Goal: Task Accomplishment & Management: Manage account settings

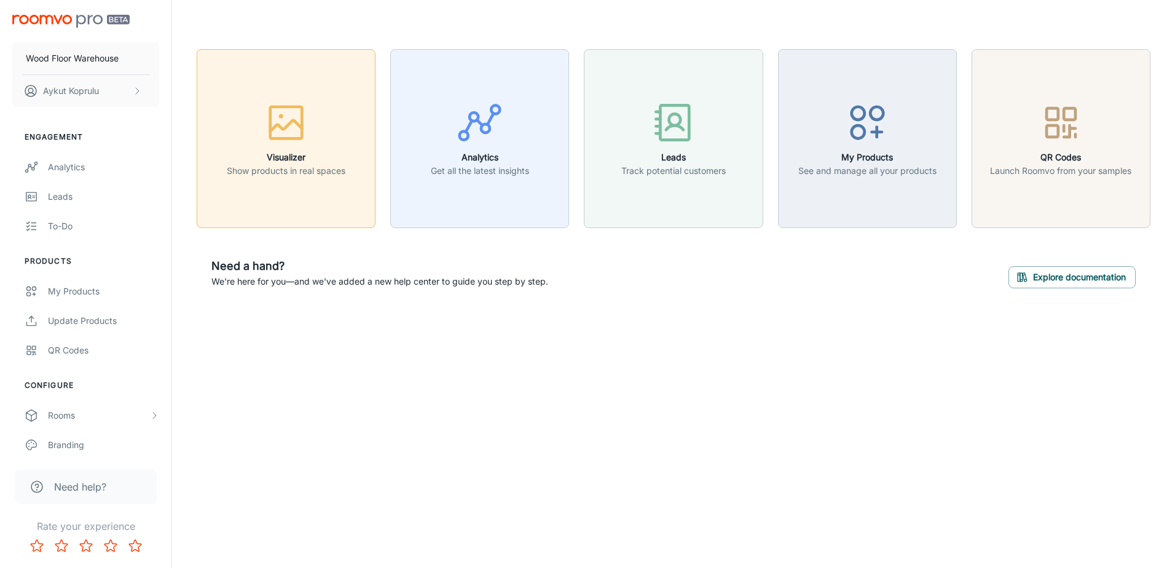
click at [299, 143] on icon "button" at bounding box center [286, 123] width 46 height 46
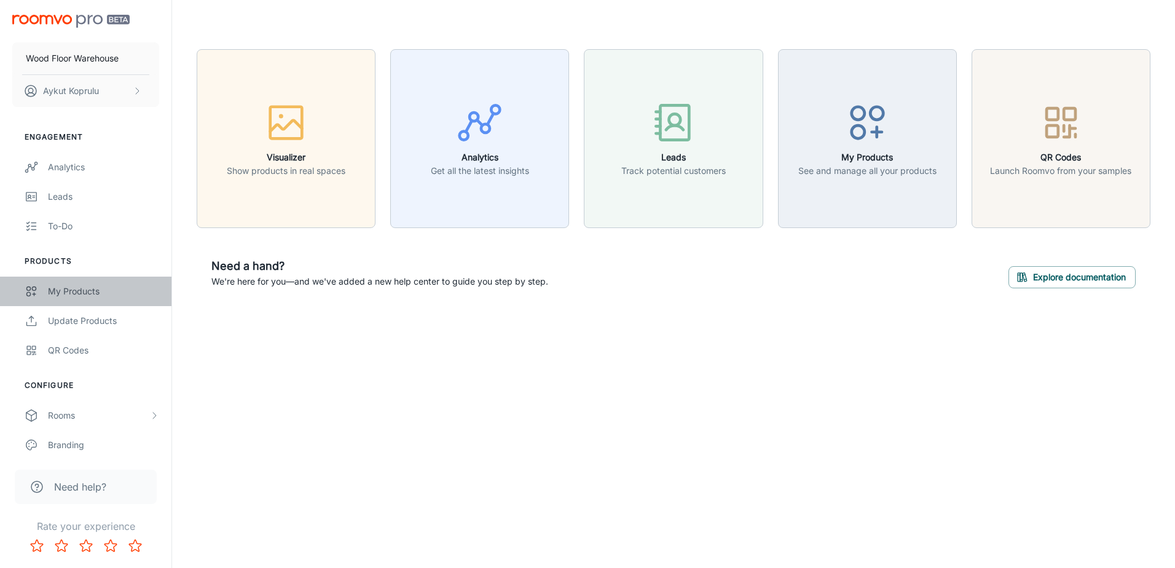
click at [76, 288] on div "My Products" at bounding box center [103, 292] width 111 height 14
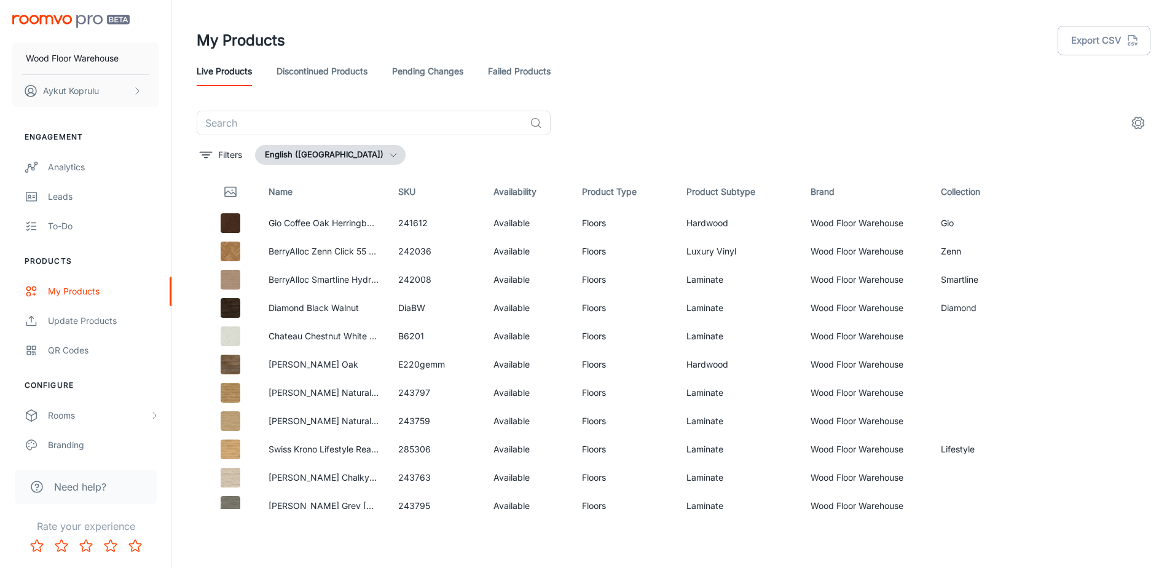
click at [302, 73] on link "Discontinued Products" at bounding box center [322, 72] width 91 height 30
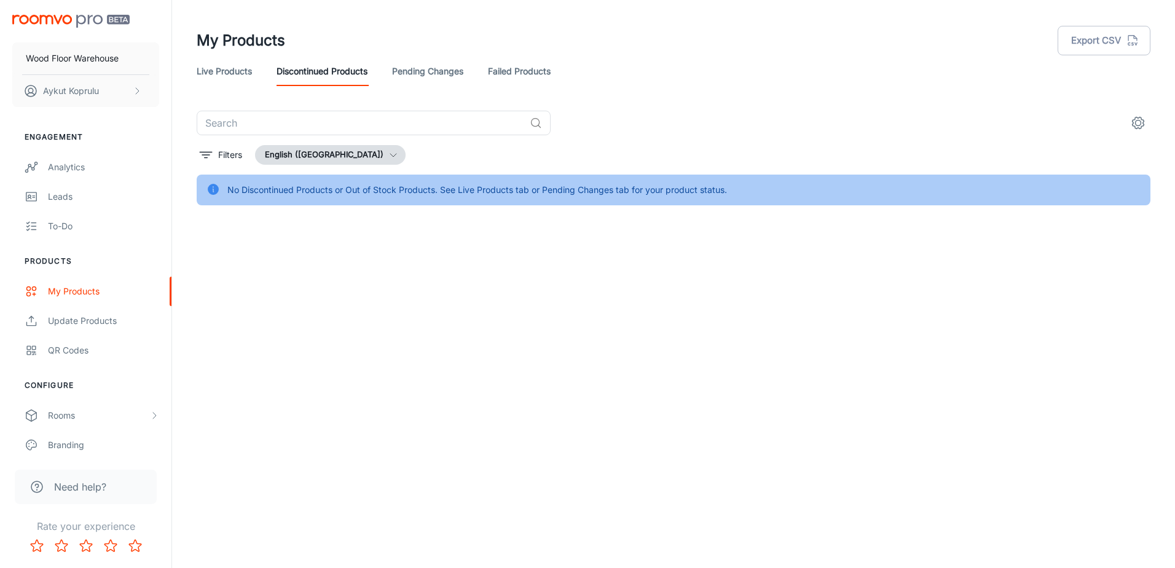
click at [435, 73] on link "Pending Changes" at bounding box center [427, 72] width 71 height 30
click at [528, 76] on link "Failed Products" at bounding box center [519, 72] width 63 height 30
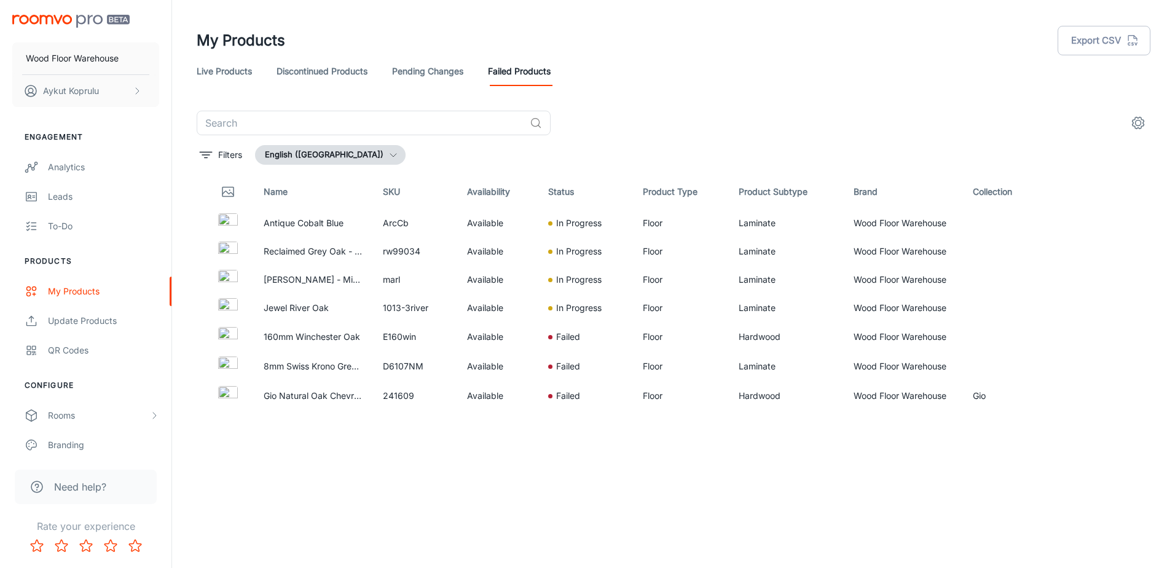
click at [239, 75] on link "Live Products" at bounding box center [224, 72] width 55 height 30
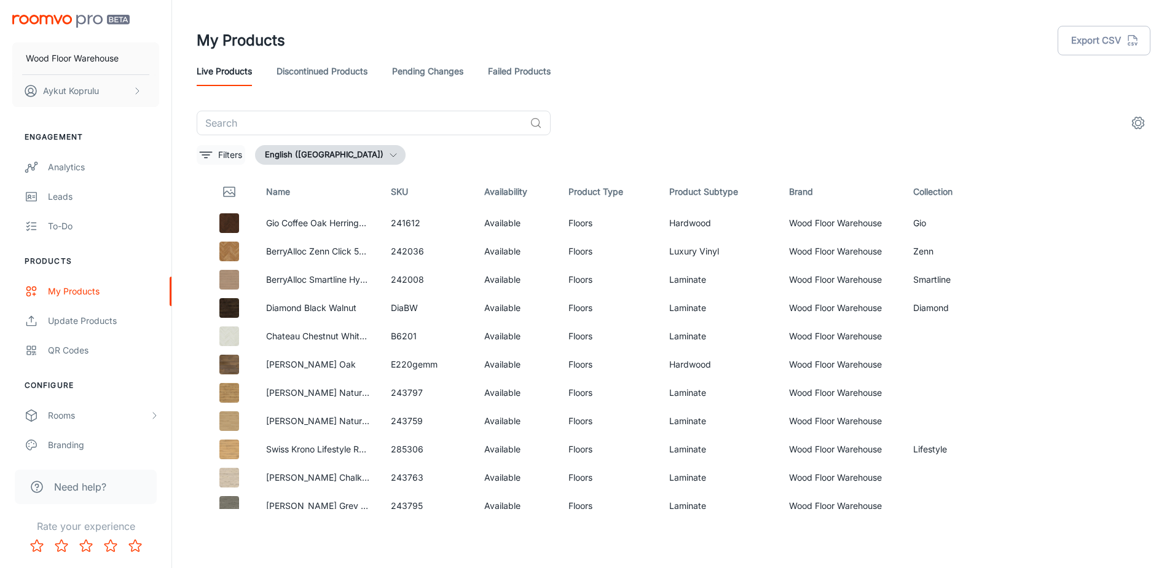
click at [229, 157] on p "Filters" at bounding box center [230, 155] width 24 height 14
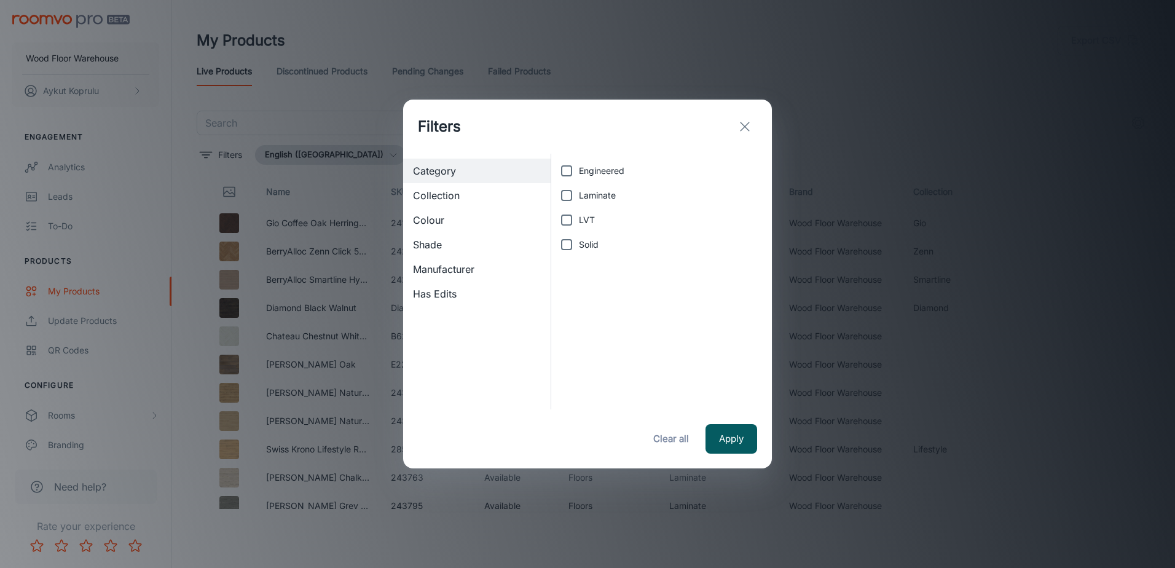
click at [455, 194] on span "Collection" at bounding box center [477, 195] width 128 height 15
click at [444, 224] on span "Colour" at bounding box center [477, 220] width 128 height 15
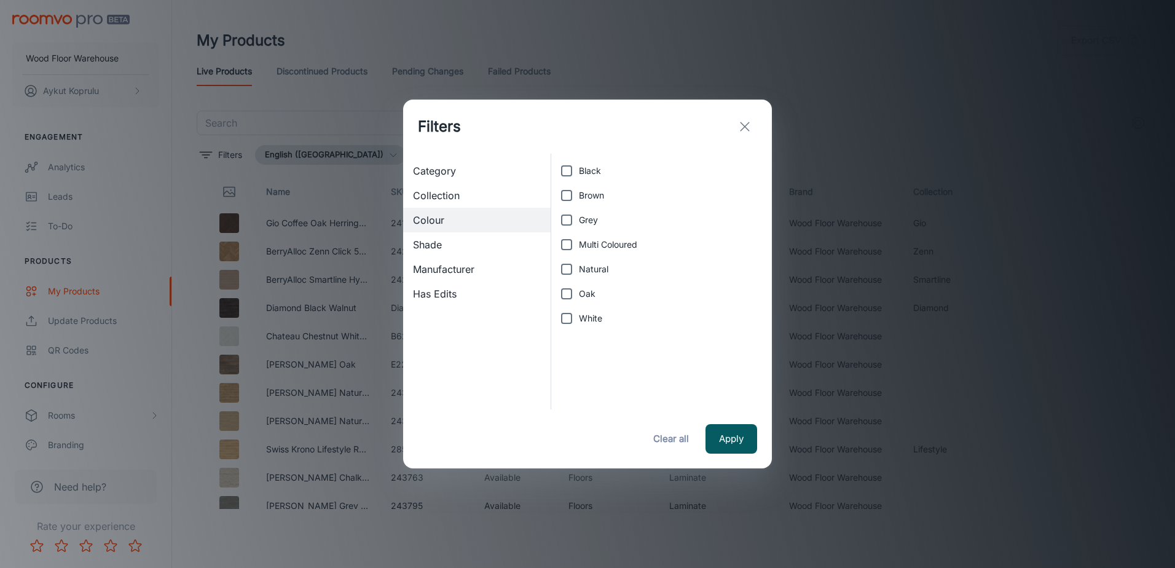
click at [438, 242] on span "Shade" at bounding box center [477, 244] width 128 height 15
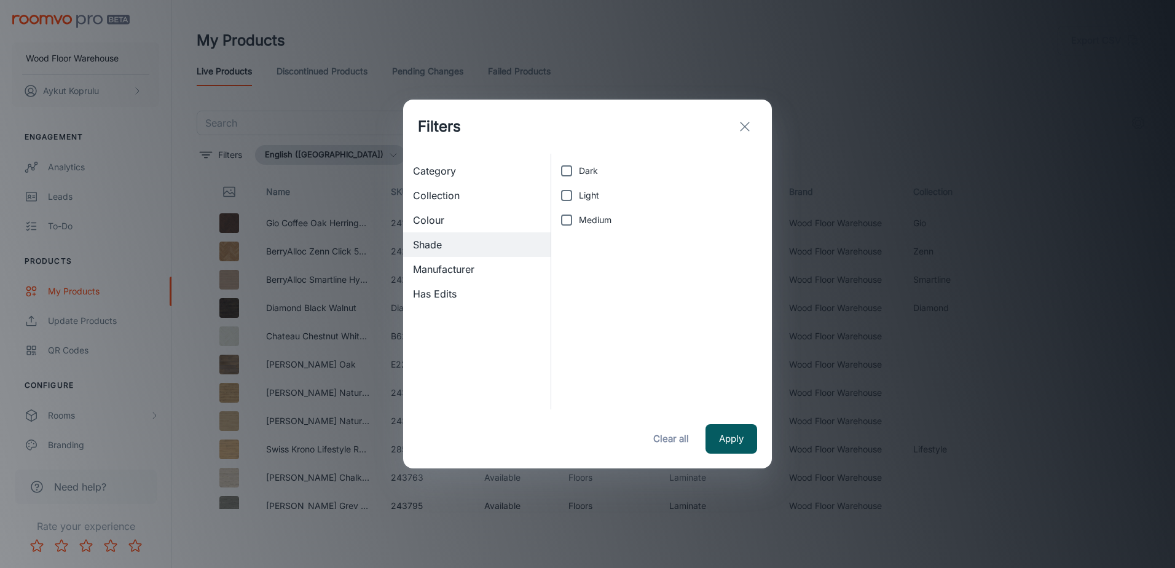
click at [435, 275] on span "Manufacturer" at bounding box center [477, 269] width 128 height 15
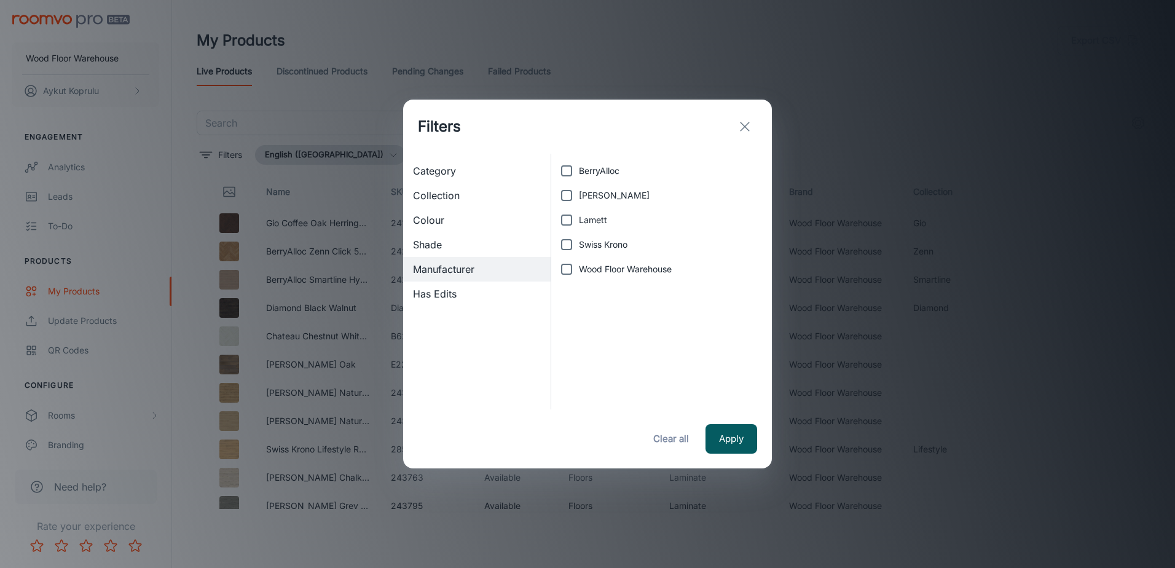
click at [432, 293] on span "Has Edits" at bounding box center [477, 293] width 128 height 15
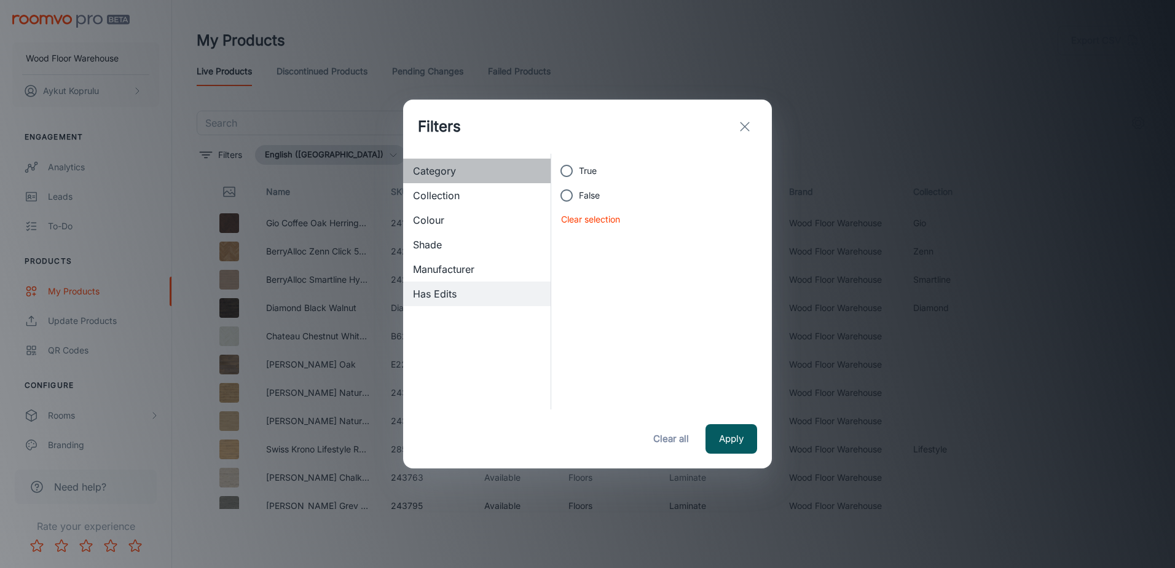
click at [431, 160] on div "Category" at bounding box center [477, 171] width 148 height 25
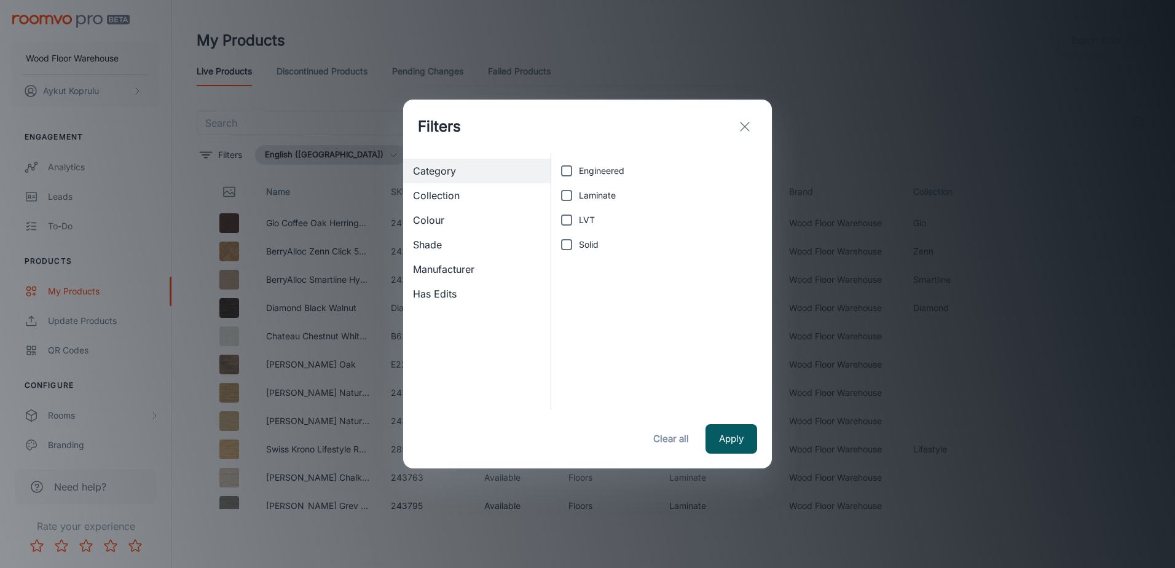
click at [565, 195] on input "Laminate" at bounding box center [566, 195] width 25 height 25
checkbox input "true"
click at [723, 434] on button "Apply" at bounding box center [732, 439] width 52 height 30
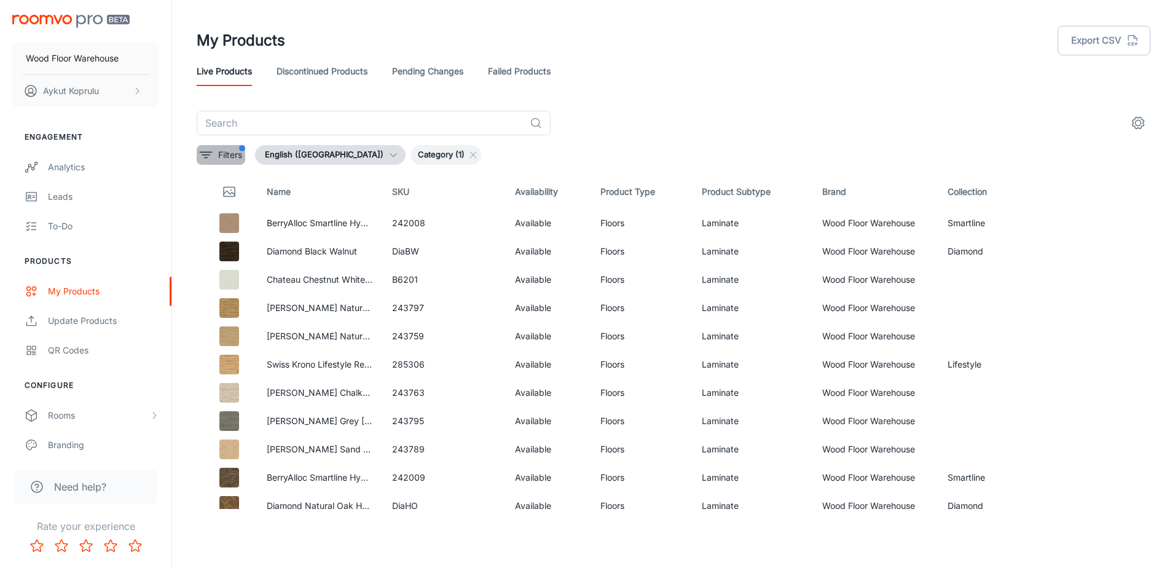
click at [233, 151] on p "Filters" at bounding box center [230, 155] width 24 height 14
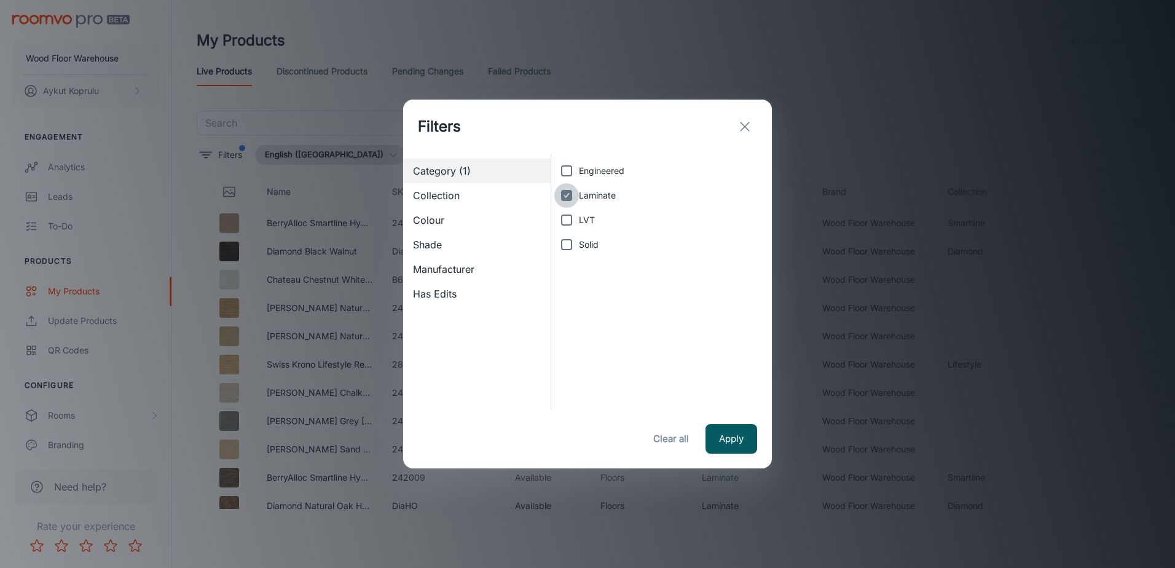
click at [564, 195] on input "Laminate" at bounding box center [566, 195] width 25 height 25
checkbox input "false"
click at [570, 219] on input "LVT" at bounding box center [566, 220] width 25 height 25
checkbox input "true"
click at [736, 438] on button "Apply" at bounding box center [732, 439] width 52 height 30
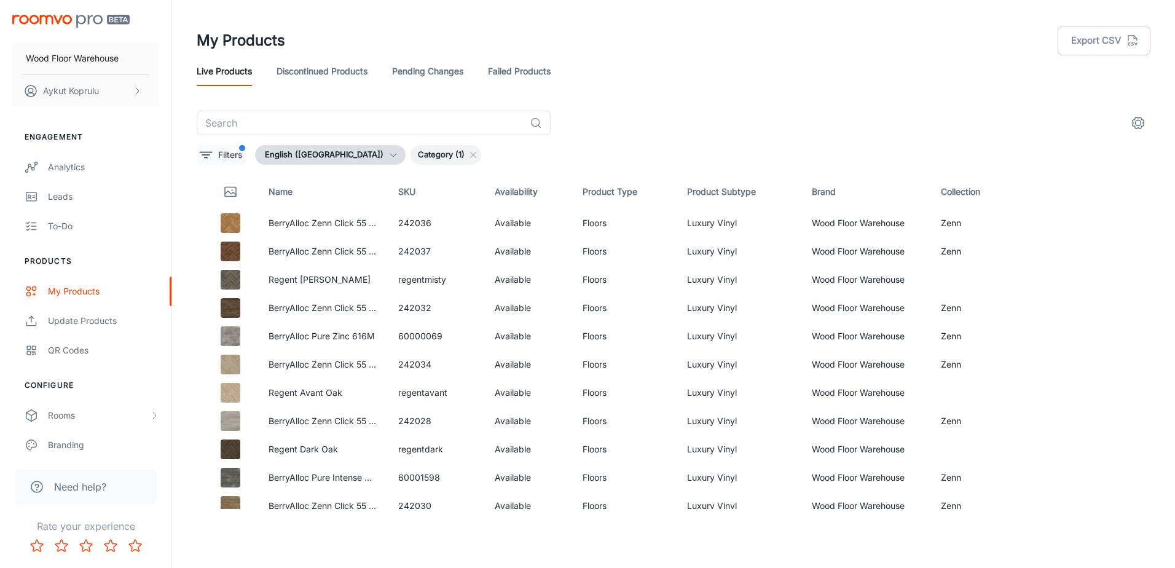
click at [238, 151] on p "Filters" at bounding box center [230, 155] width 24 height 14
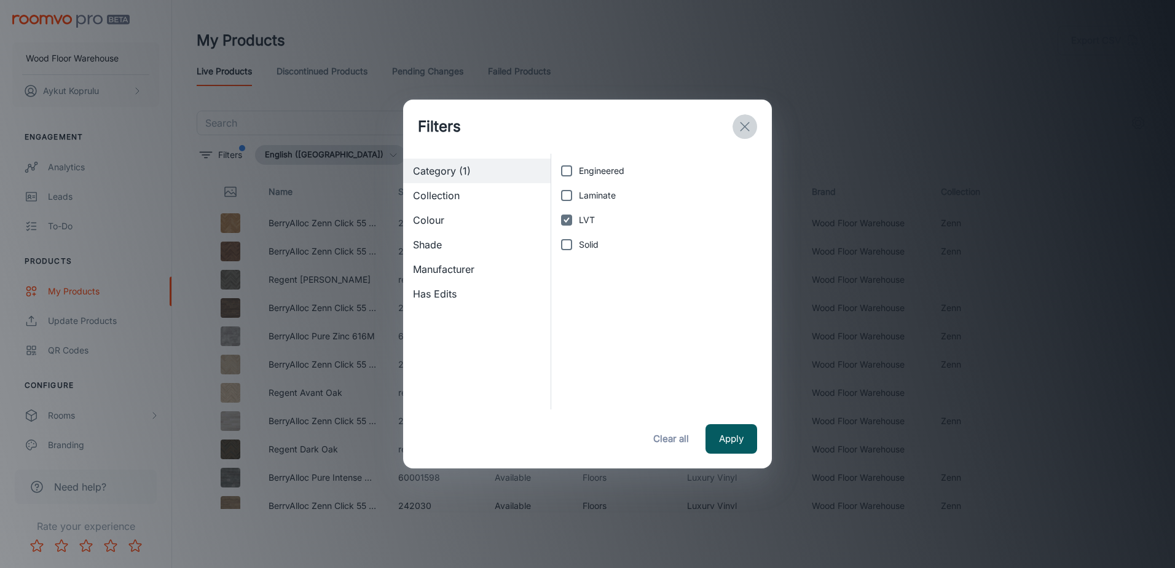
click at [743, 134] on button "exit" at bounding box center [745, 126] width 25 height 25
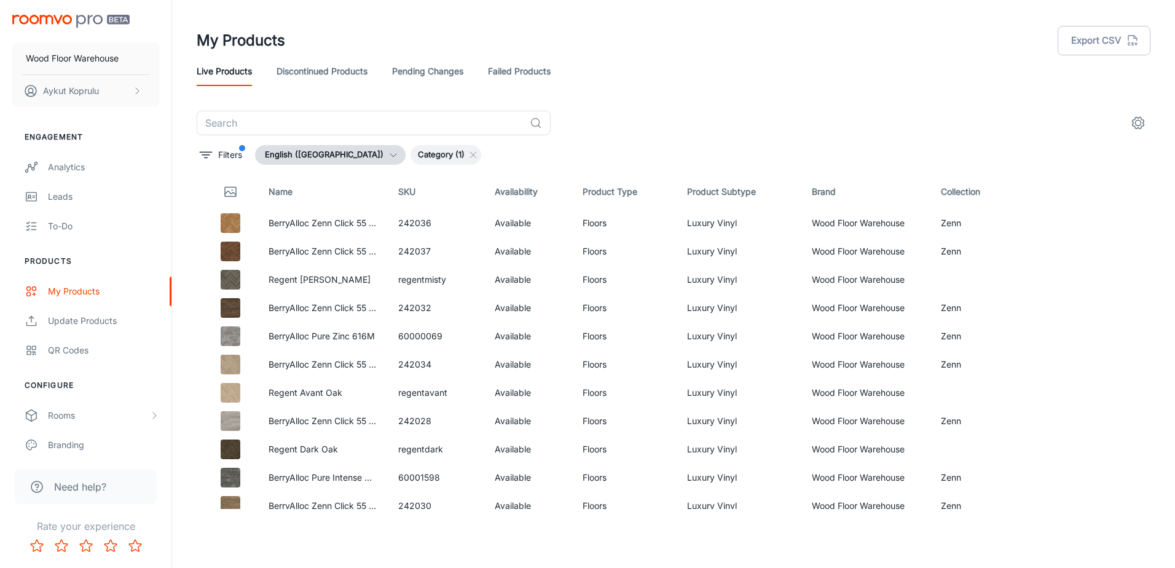
click at [944, 192] on th "Collection" at bounding box center [976, 192] width 90 height 34
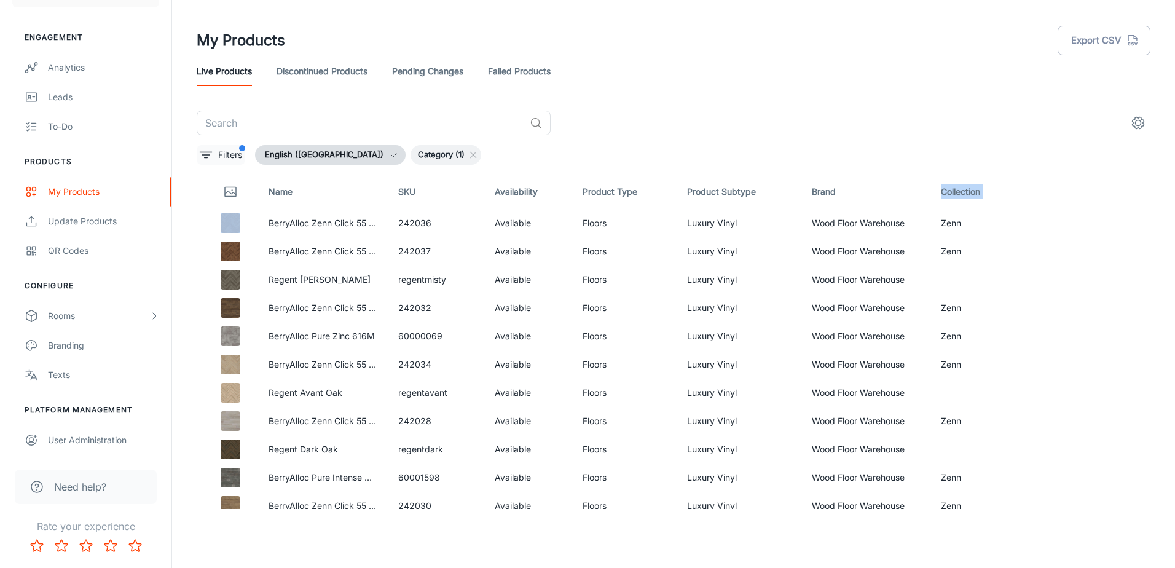
click at [240, 155] on p "Filters" at bounding box center [230, 155] width 24 height 14
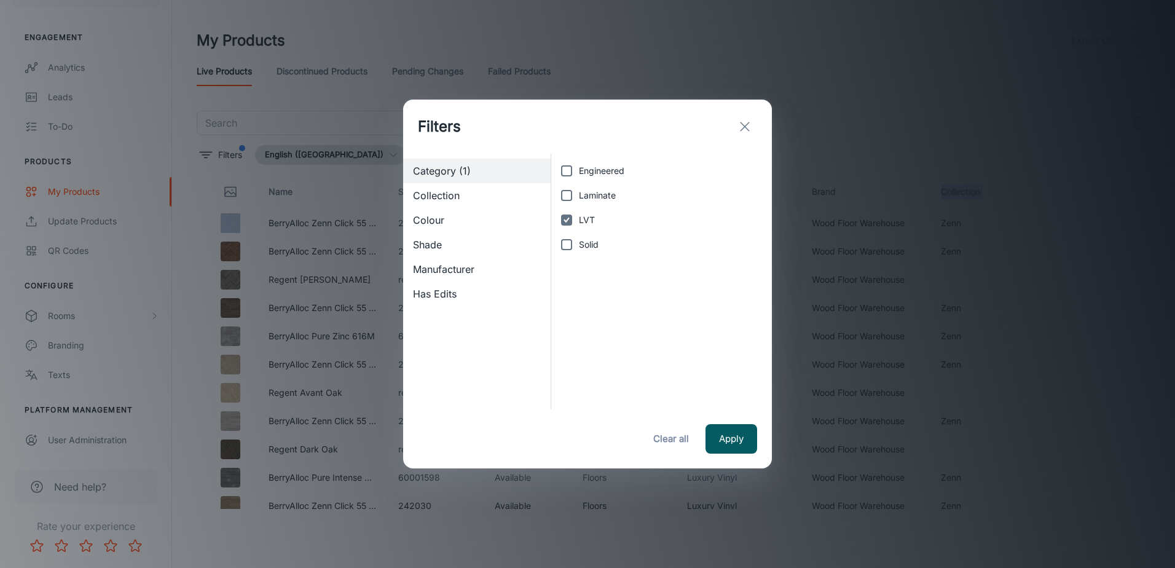
click at [567, 221] on input "LVT" at bounding box center [566, 220] width 25 height 25
checkbox input "false"
click at [447, 195] on span "Collection" at bounding box center [477, 195] width 128 height 15
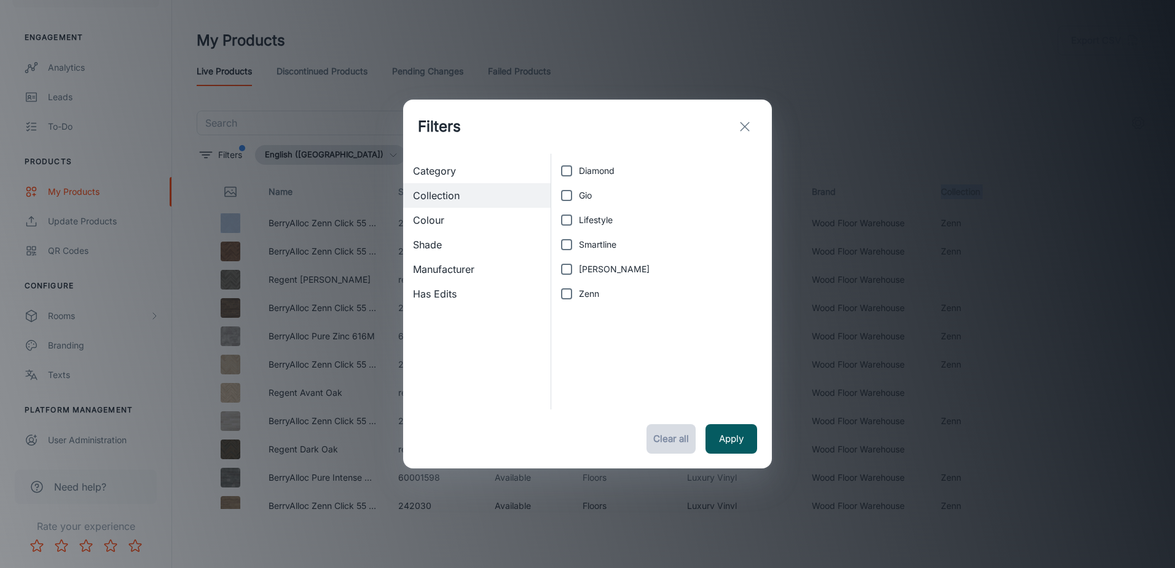
click at [666, 438] on button "Clear all" at bounding box center [671, 439] width 49 height 30
click at [732, 439] on button "Apply" at bounding box center [732, 439] width 52 height 30
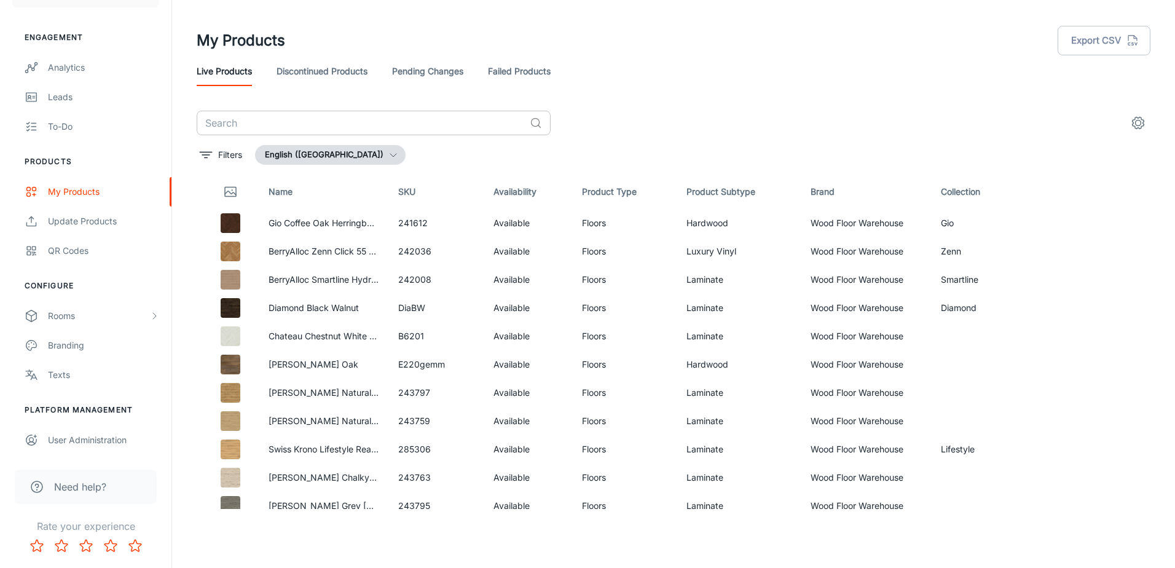
click at [285, 122] on input "text" at bounding box center [361, 123] width 328 height 25
type input "pure"
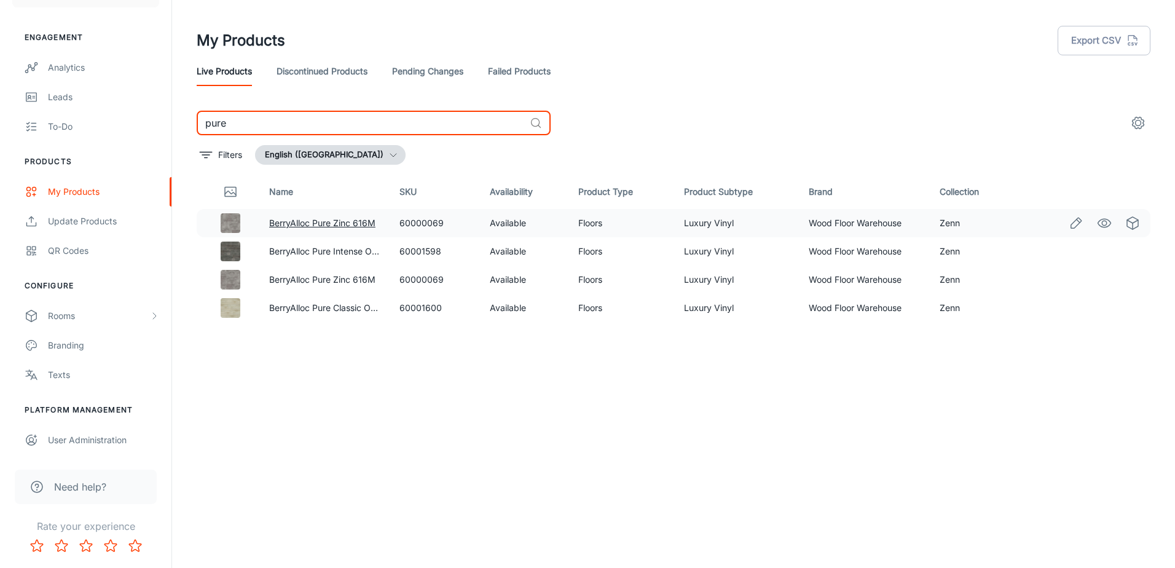
click at [329, 222] on link "BerryAlloc Pure Zinc 616M" at bounding box center [322, 223] width 106 height 10
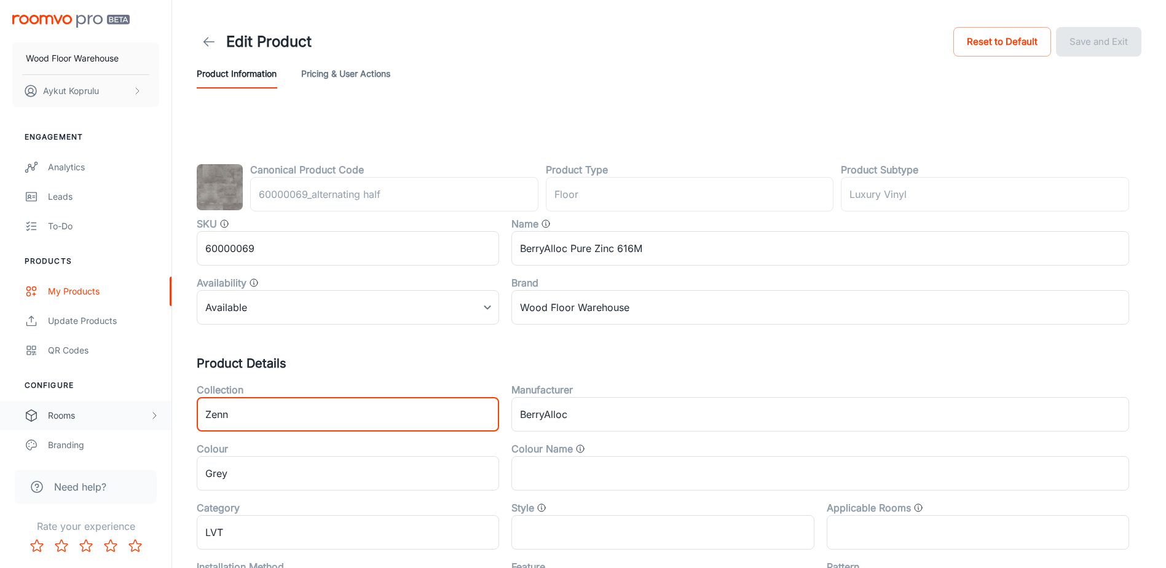
drag, startPoint x: 248, startPoint y: 417, endPoint x: 124, endPoint y: 413, distance: 123.6
click at [125, 413] on div "Wood Floor Warehouse [PERSON_NAME] Engagement Analytics Leads To-do Products My…" at bounding box center [583, 485] width 1166 height 971
type input "Pure"
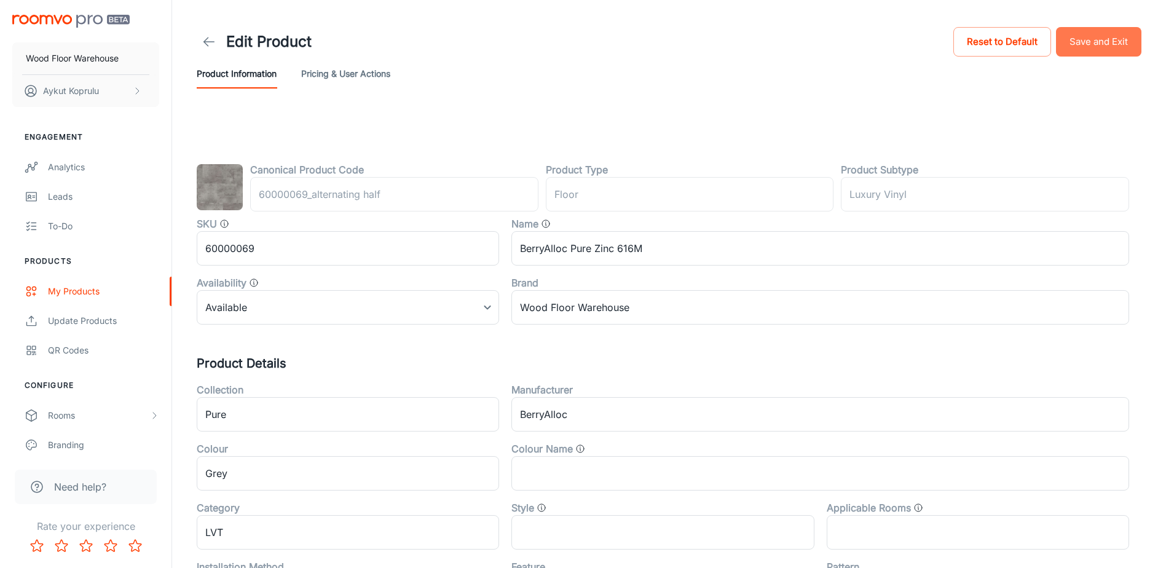
click at [1100, 44] on button "Save and Exit" at bounding box center [1098, 42] width 85 height 30
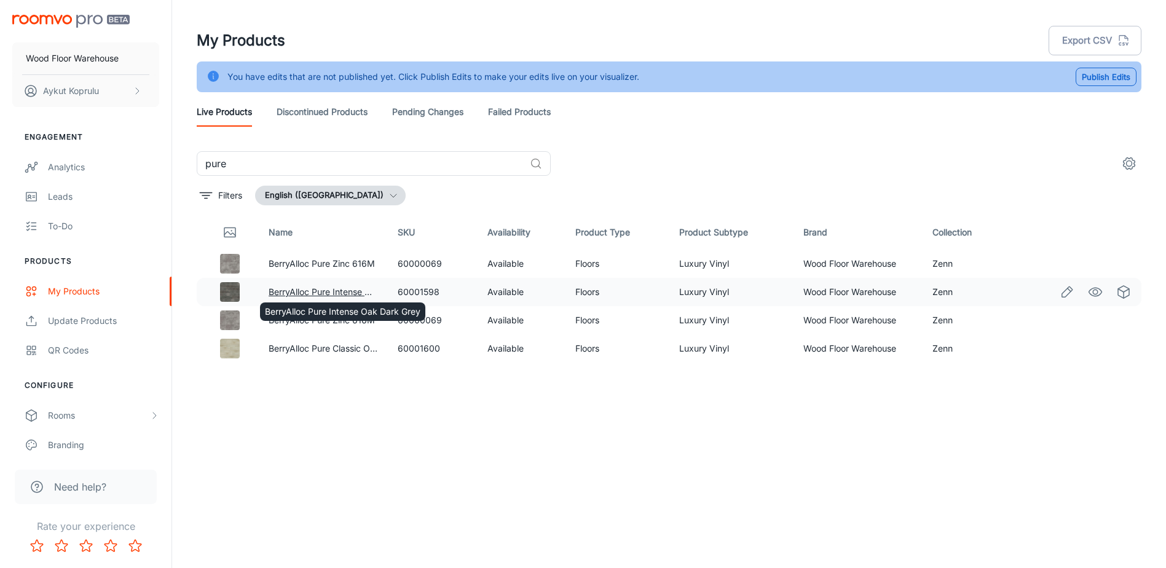
click at [321, 291] on link "BerryAlloc Pure Intense Oak Dark Grey" at bounding box center [347, 291] width 156 height 10
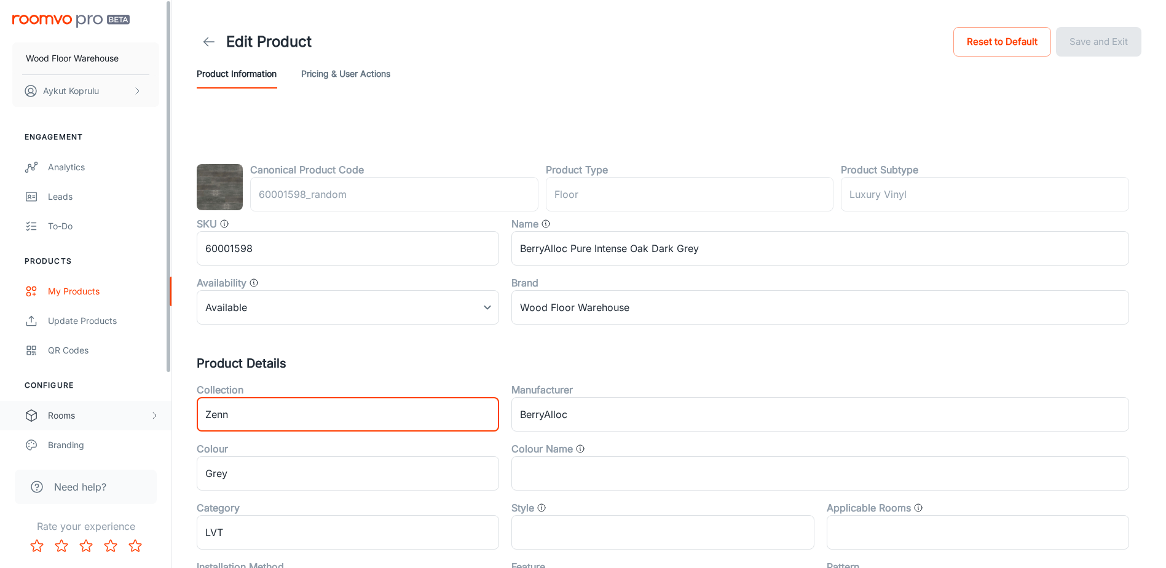
drag, startPoint x: 248, startPoint y: 412, endPoint x: 68, endPoint y: 413, distance: 180.1
click at [116, 427] on div "Wood Floor Warehouse Aykut Koprulu Engagement Analytics Leads To-do Products My…" at bounding box center [583, 485] width 1166 height 971
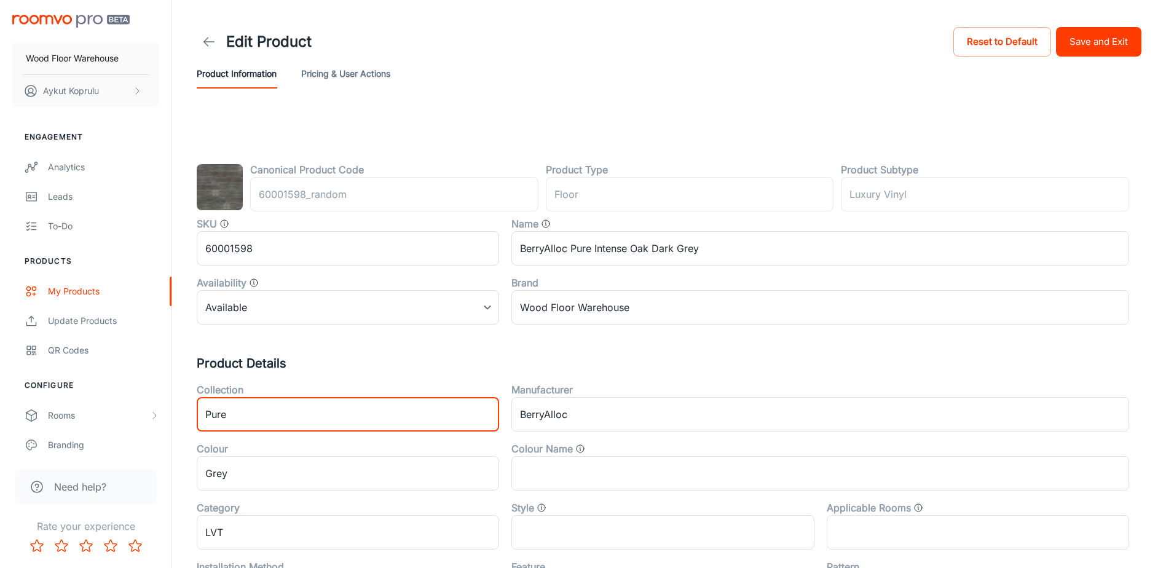
type input "Pure"
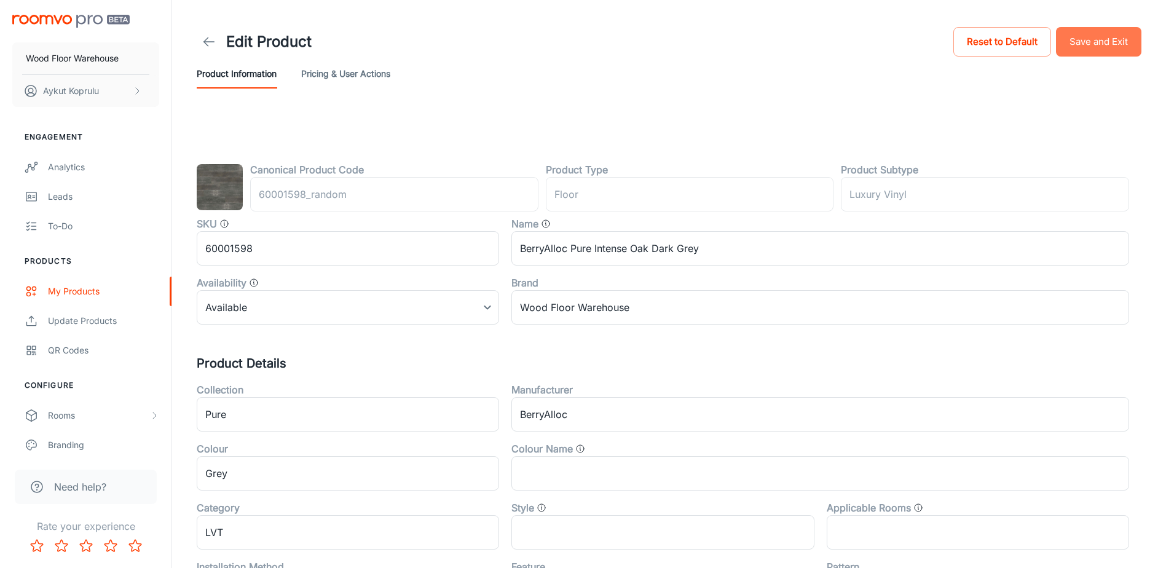
click at [1095, 42] on button "Save and Exit" at bounding box center [1098, 42] width 85 height 30
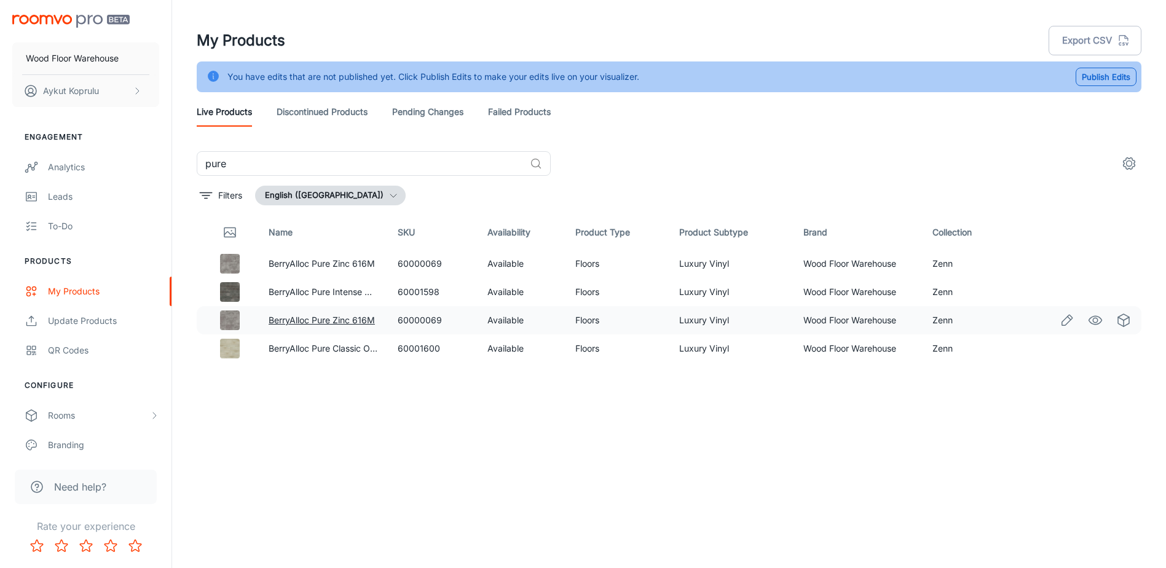
click at [307, 321] on link "BerryAlloc Pure Zinc 616M" at bounding box center [322, 320] width 106 height 10
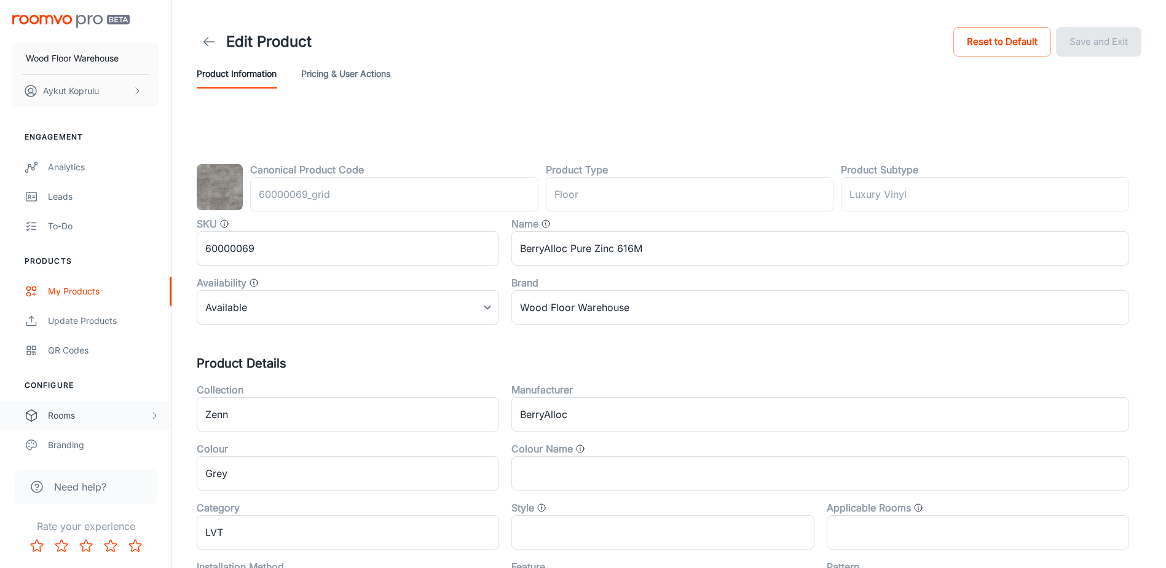
drag, startPoint x: 226, startPoint y: 410, endPoint x: 0, endPoint y: 401, distance: 226.4
click at [0, 404] on html "Wood Floor Warehouse Aykut Koprulu Engagement Analytics Leads To-do Products My…" at bounding box center [583, 284] width 1166 height 568
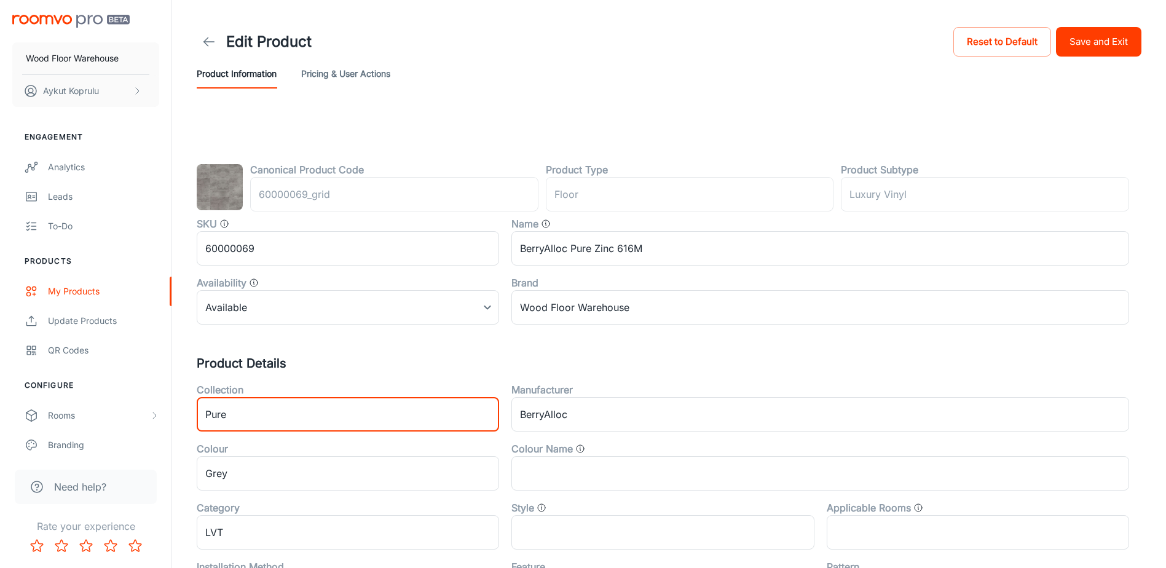
type input "Pure"
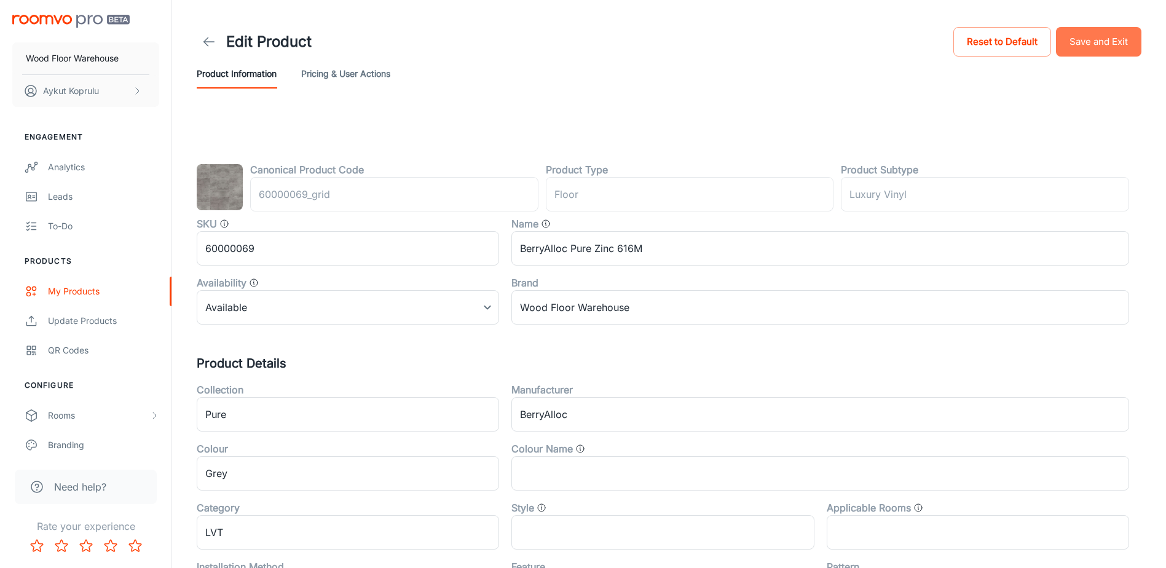
click at [1117, 42] on button "Save and Exit" at bounding box center [1098, 42] width 85 height 30
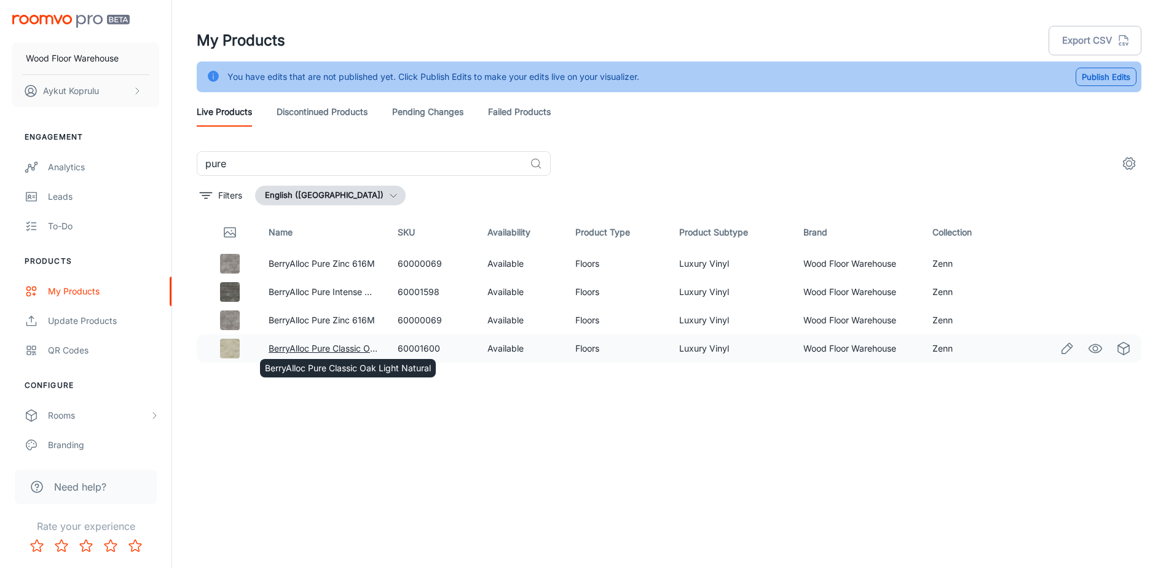
click at [309, 345] on link "BerryAlloc Pure Classic Oak Light Natural" at bounding box center [352, 348] width 166 height 10
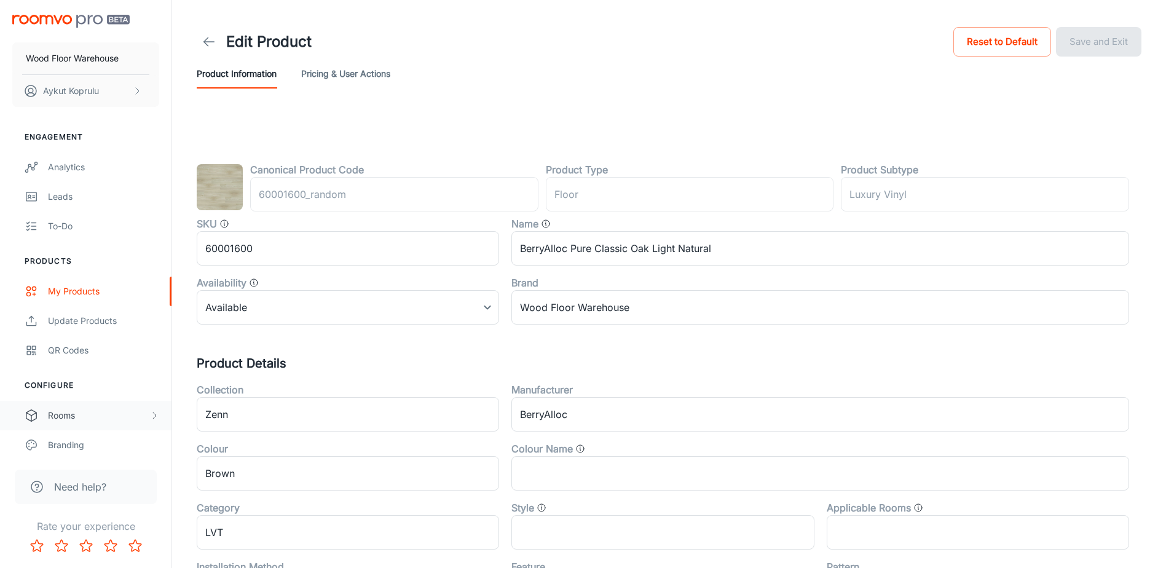
drag, startPoint x: 143, startPoint y: 424, endPoint x: 124, endPoint y: 422, distance: 19.1
click at [125, 424] on div "Wood Floor Warehouse Aykut Koprulu Engagement Analytics Leads To-do Products My…" at bounding box center [583, 485] width 1166 height 971
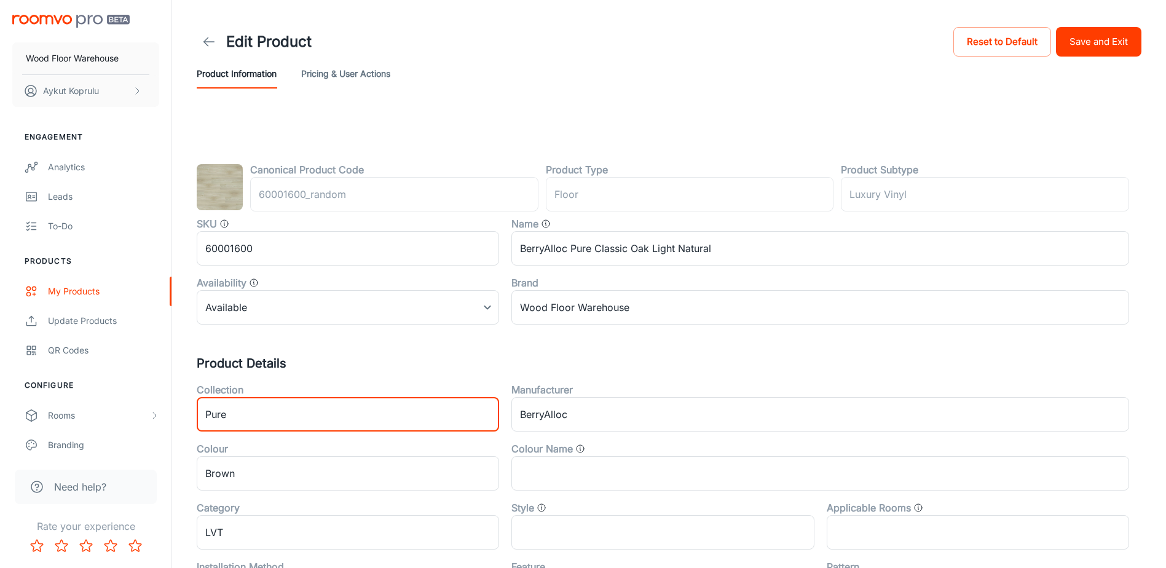
type input "Pure"
click at [1100, 44] on button "Save and Exit" at bounding box center [1098, 42] width 85 height 30
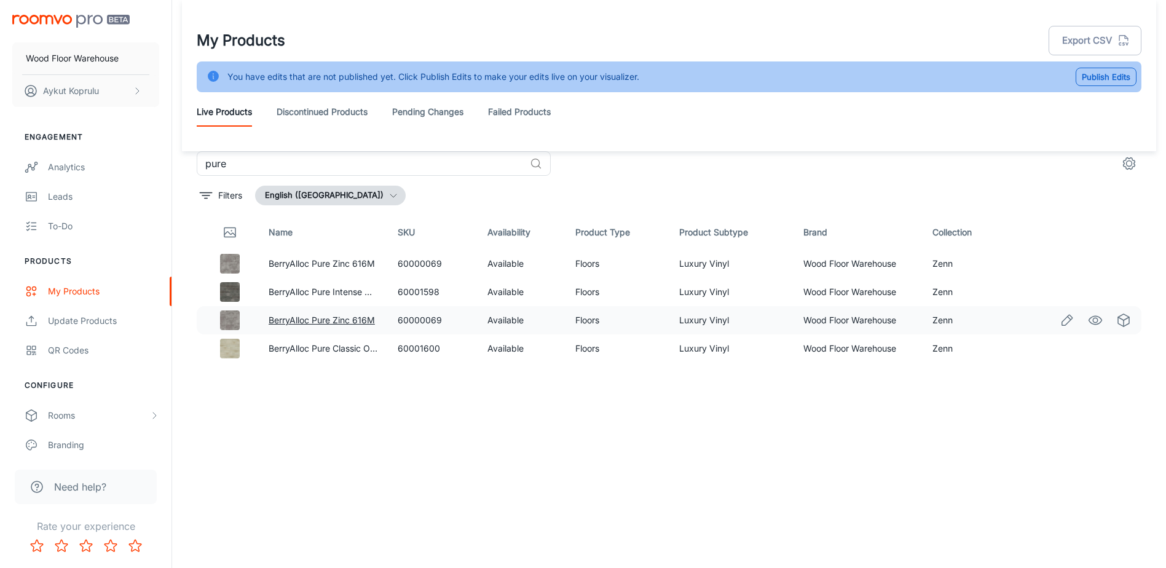
scroll to position [31, 0]
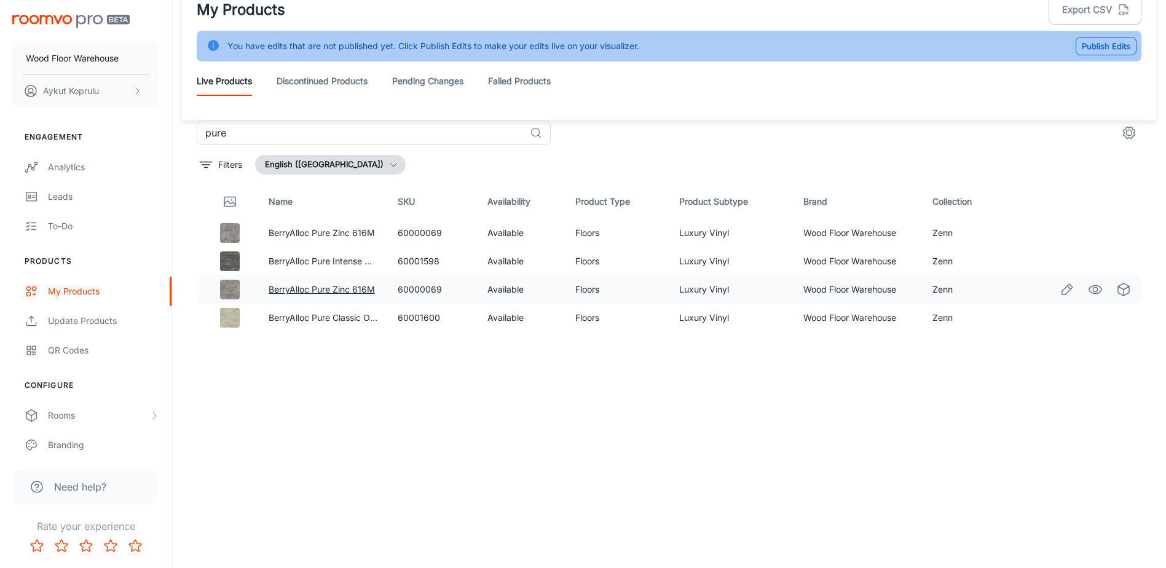
click at [311, 290] on link "BerryAlloc Pure Zinc 616M" at bounding box center [322, 289] width 106 height 10
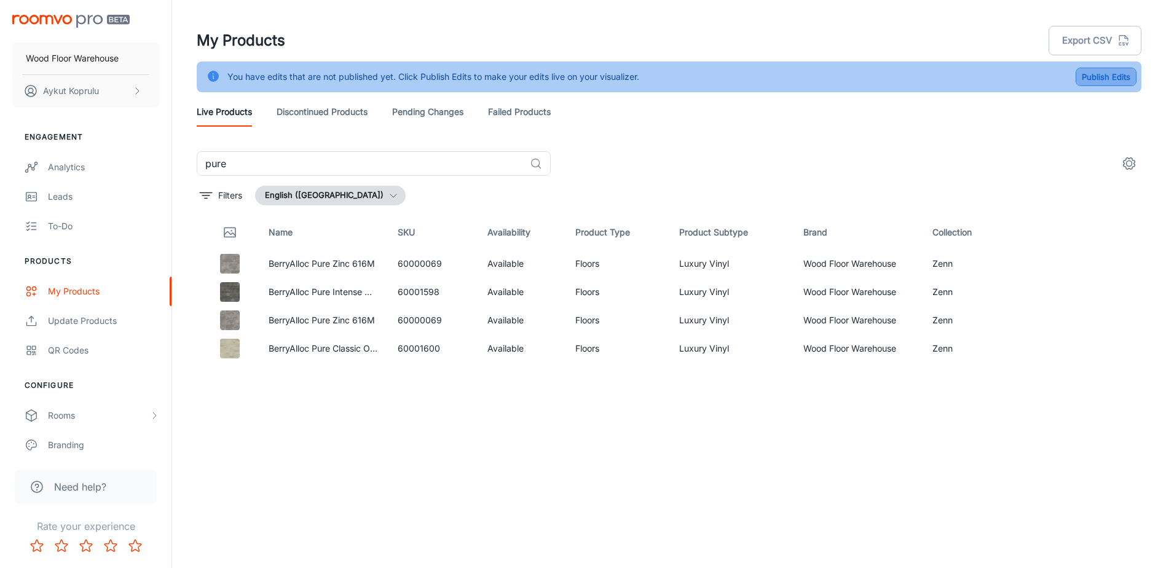
click at [1100, 77] on button "Publish Edits" at bounding box center [1106, 77] width 61 height 18
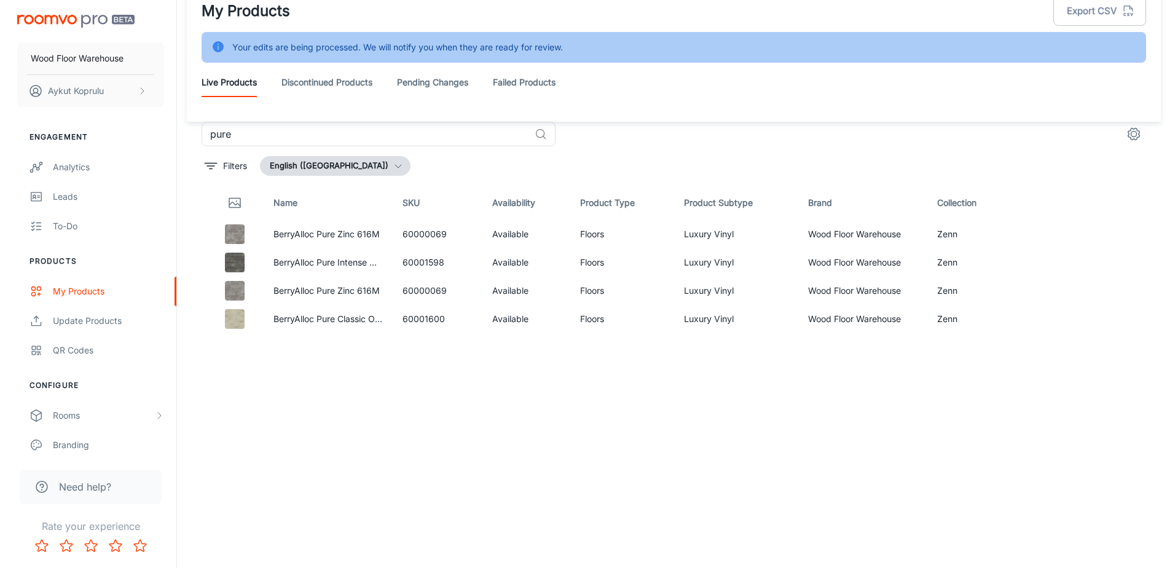
scroll to position [31, 0]
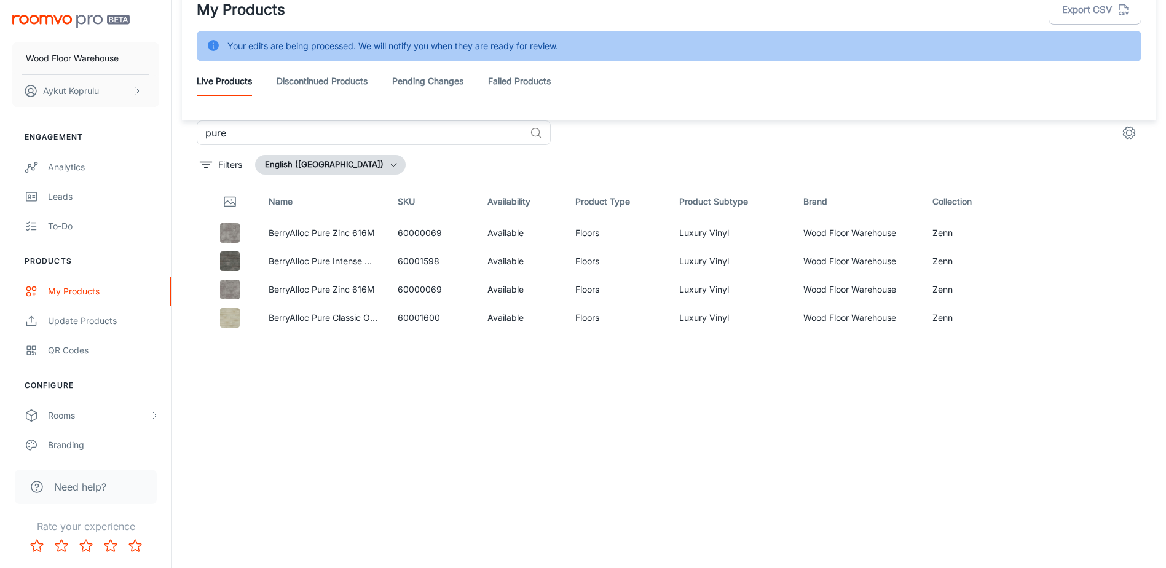
click at [1127, 133] on circle "settings" at bounding box center [1130, 133] width 6 height 6
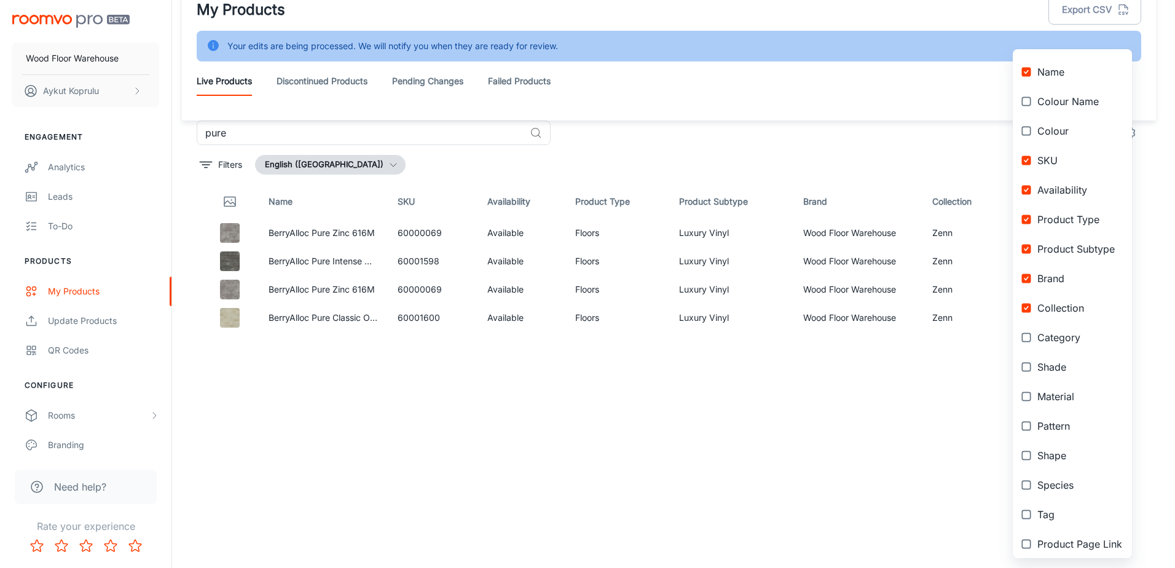
scroll to position [110, 0]
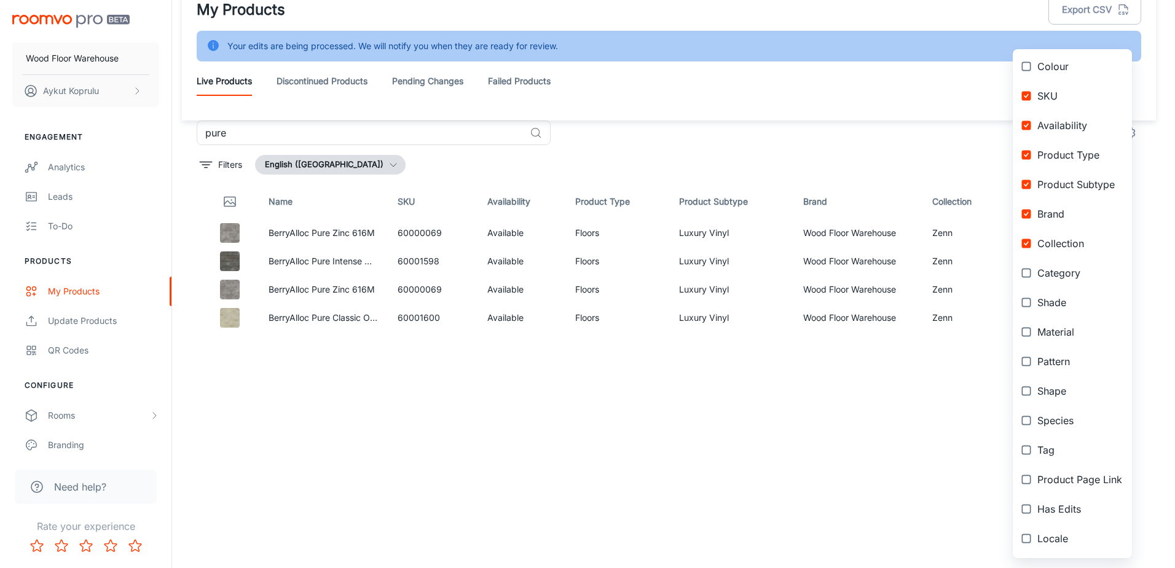
click at [1063, 483] on span "Product Page Link" at bounding box center [1080, 479] width 85 height 15
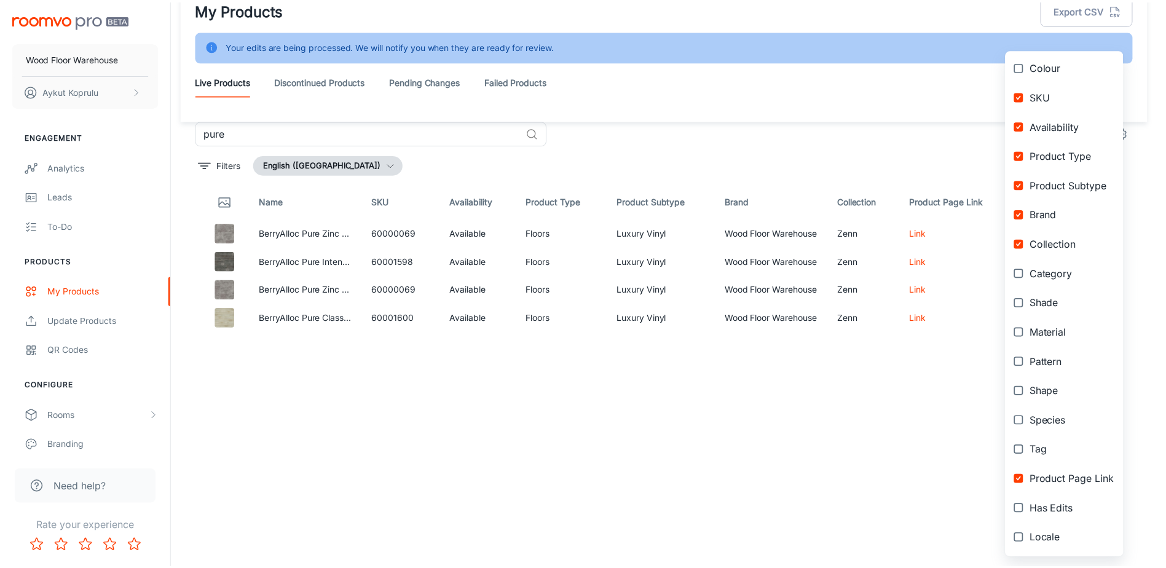
scroll to position [0, 0]
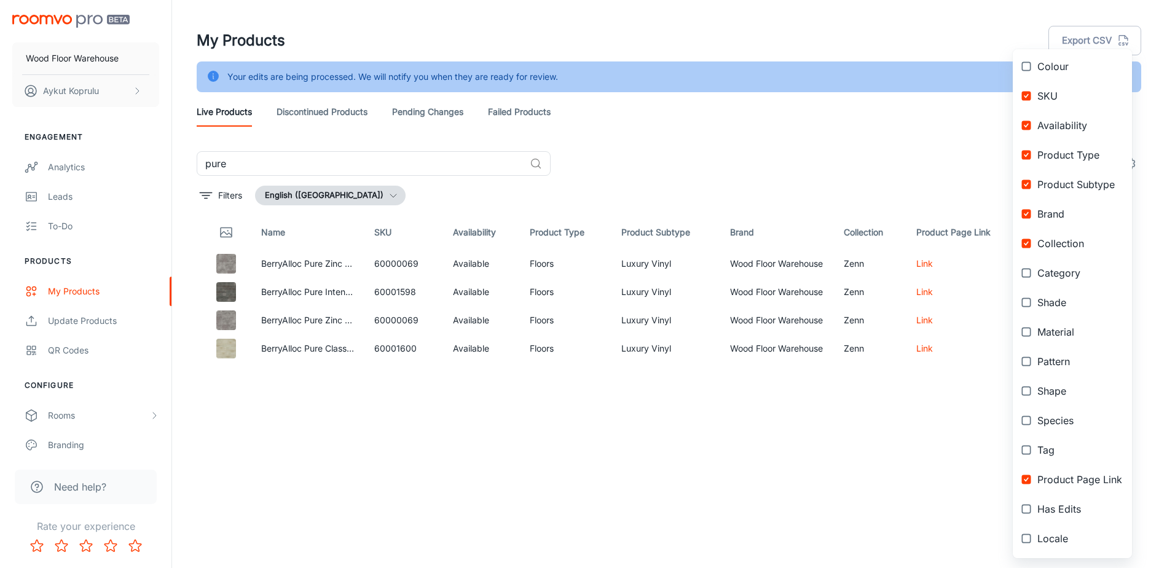
click at [1025, 483] on input "checkbox" at bounding box center [1026, 479] width 22 height 22
checkbox input "false"
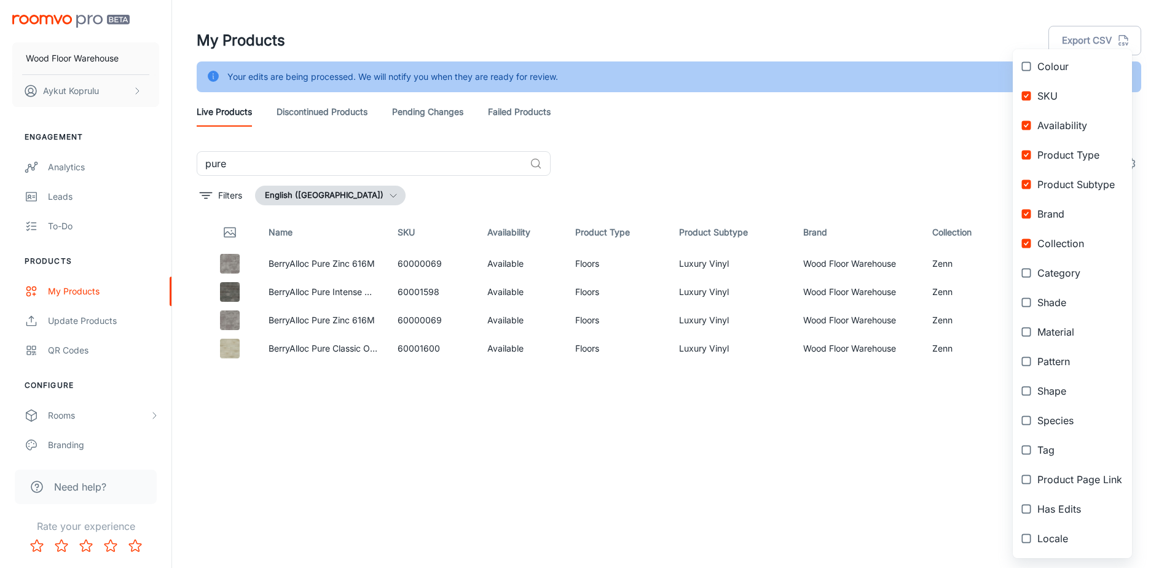
click at [1027, 365] on input "checkbox" at bounding box center [1026, 361] width 22 height 22
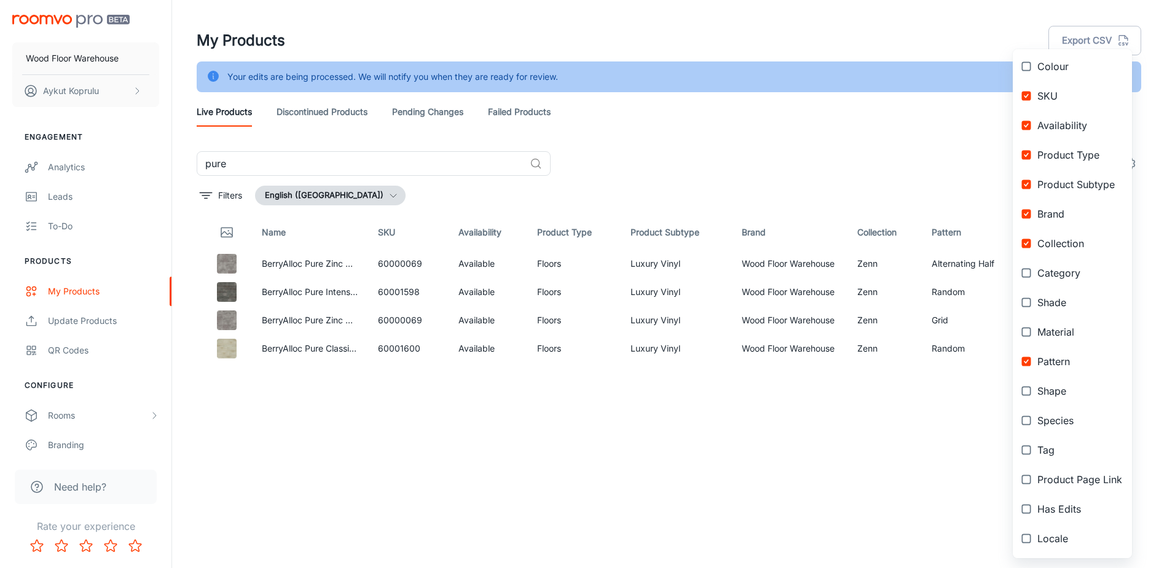
click at [1022, 359] on input "checkbox" at bounding box center [1026, 361] width 22 height 22
checkbox input "false"
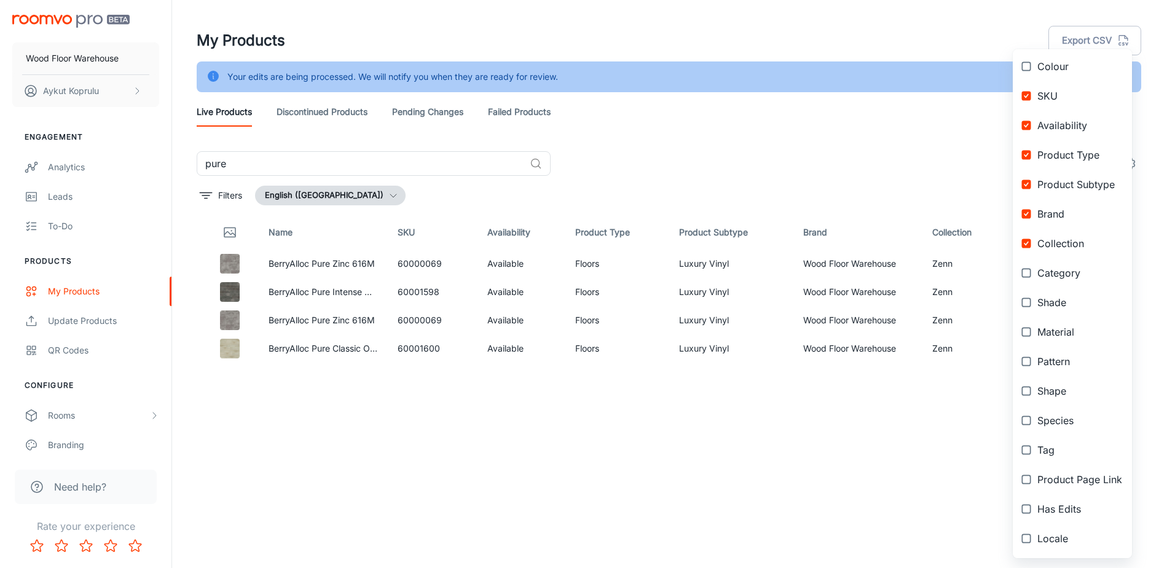
click at [1025, 331] on input "checkbox" at bounding box center [1026, 332] width 22 height 22
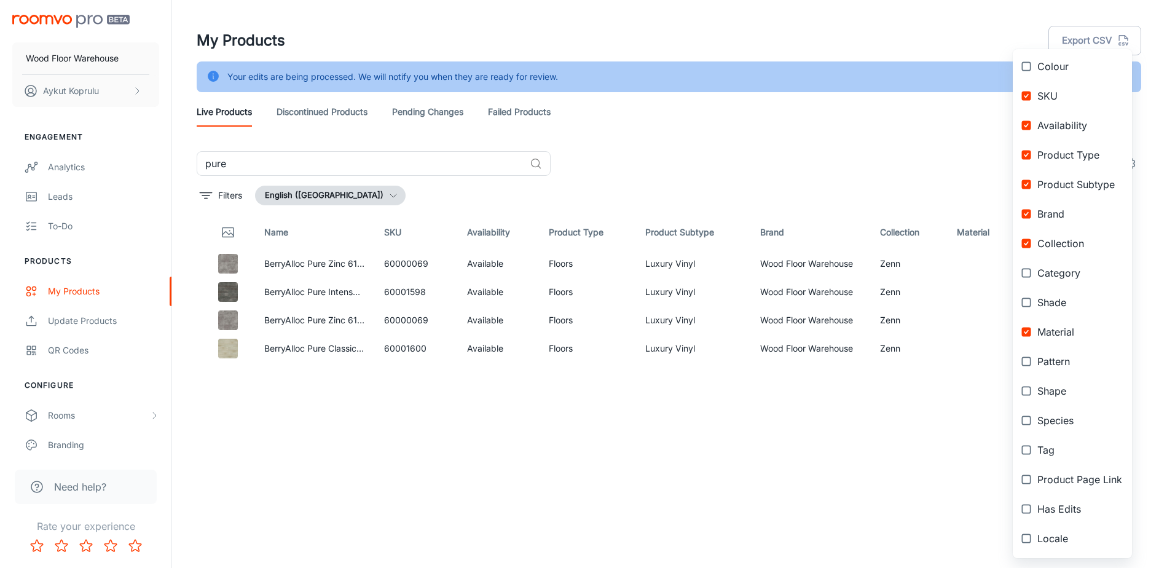
click at [1025, 331] on input "checkbox" at bounding box center [1026, 332] width 22 height 22
checkbox input "false"
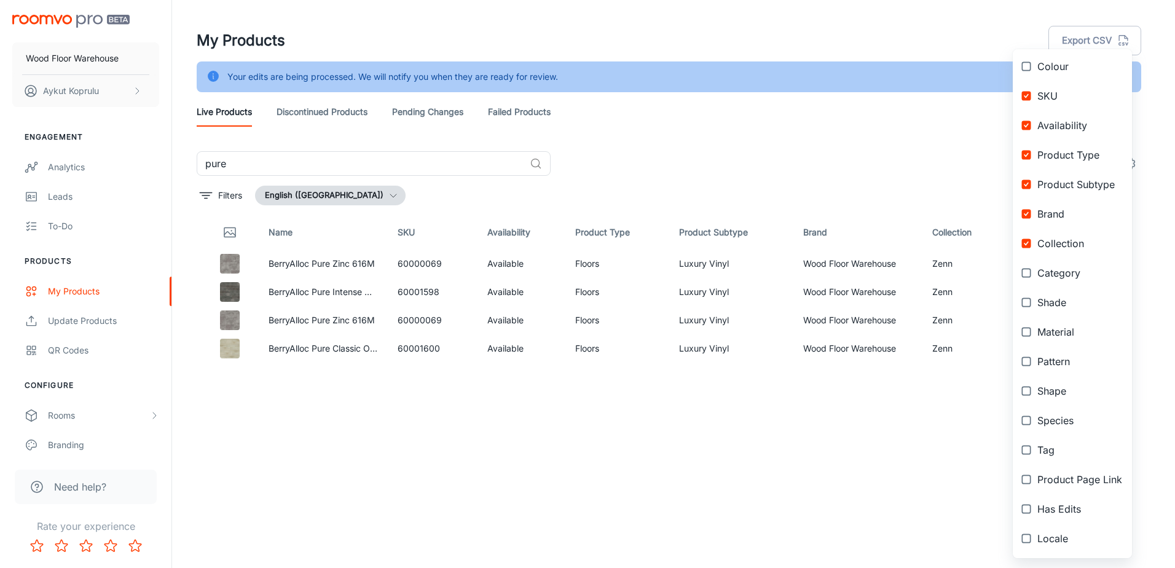
click at [1027, 304] on input "checkbox" at bounding box center [1026, 302] width 22 height 22
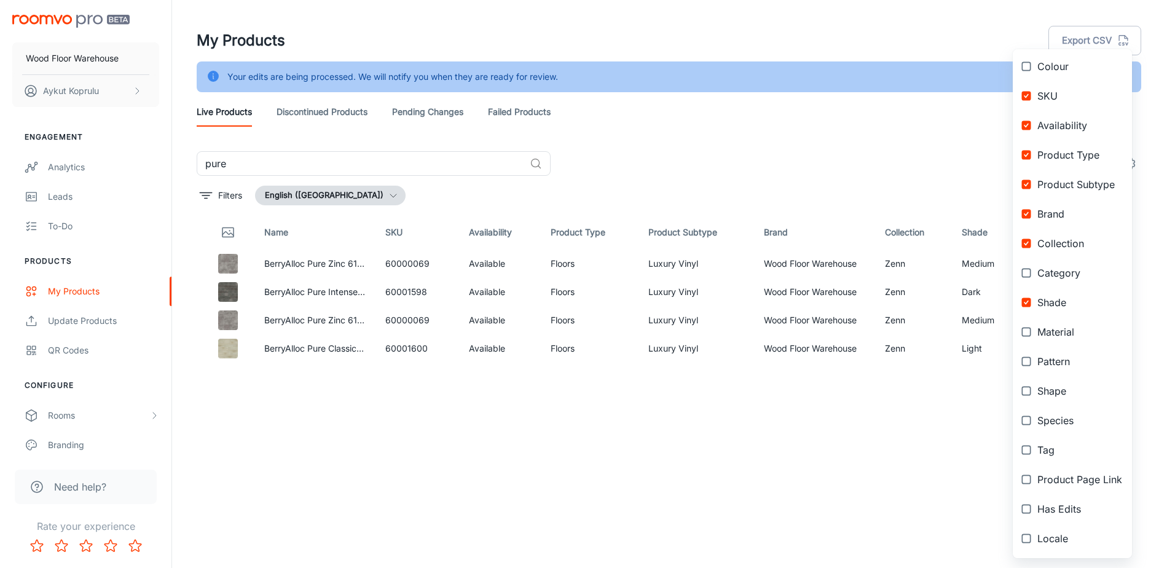
click at [1027, 304] on input "checkbox" at bounding box center [1026, 302] width 22 height 22
checkbox input "false"
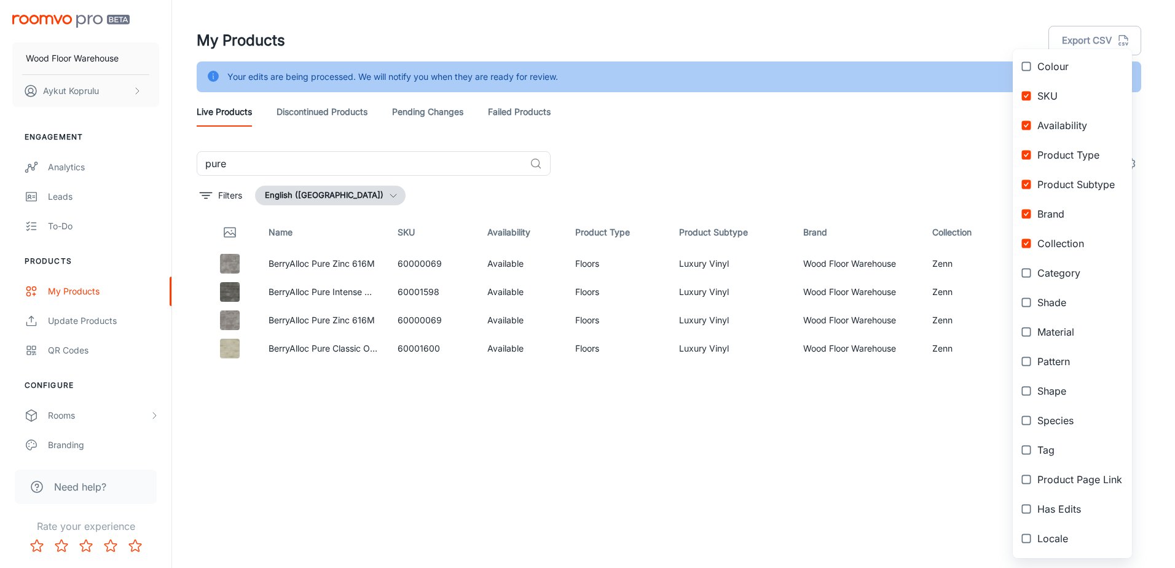
click at [1028, 277] on input "checkbox" at bounding box center [1026, 273] width 22 height 22
checkbox input "true"
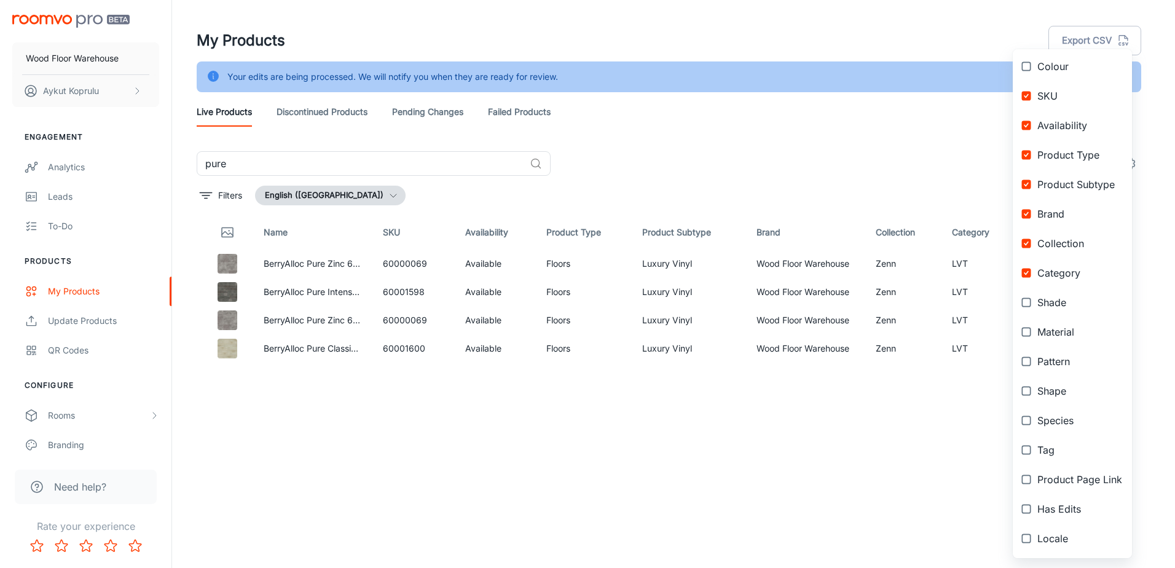
click at [692, 513] on div at bounding box center [587, 284] width 1175 height 568
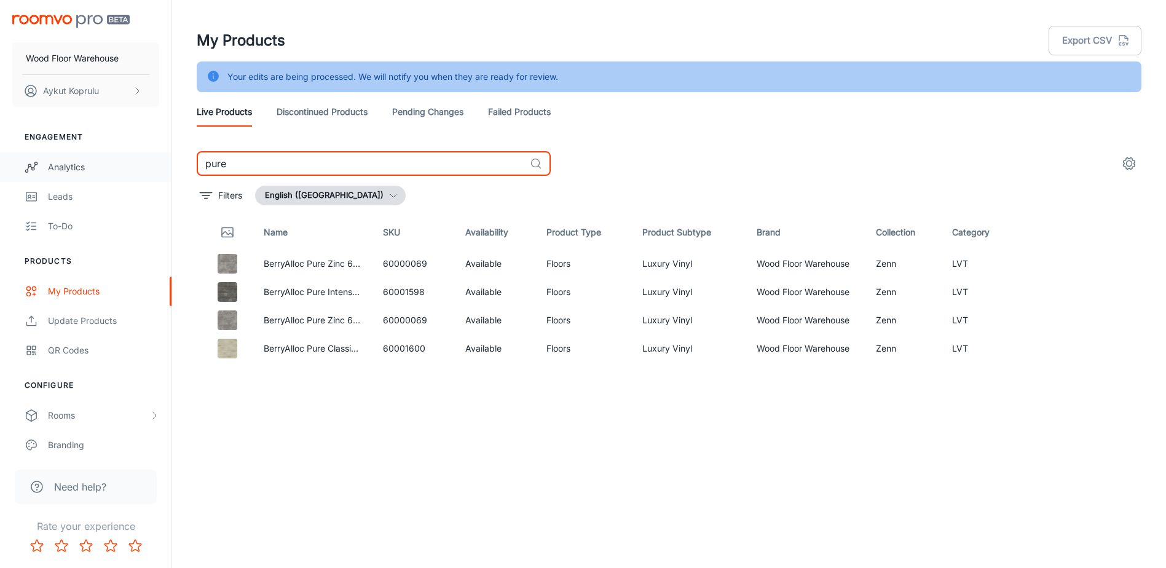
drag, startPoint x: 459, startPoint y: 168, endPoint x: 155, endPoint y: 173, distance: 303.7
click at [162, 176] on div "Wood Floor Warehouse Aykut Koprulu Engagement Analytics Leads To-do Products My…" at bounding box center [583, 299] width 1166 height 599
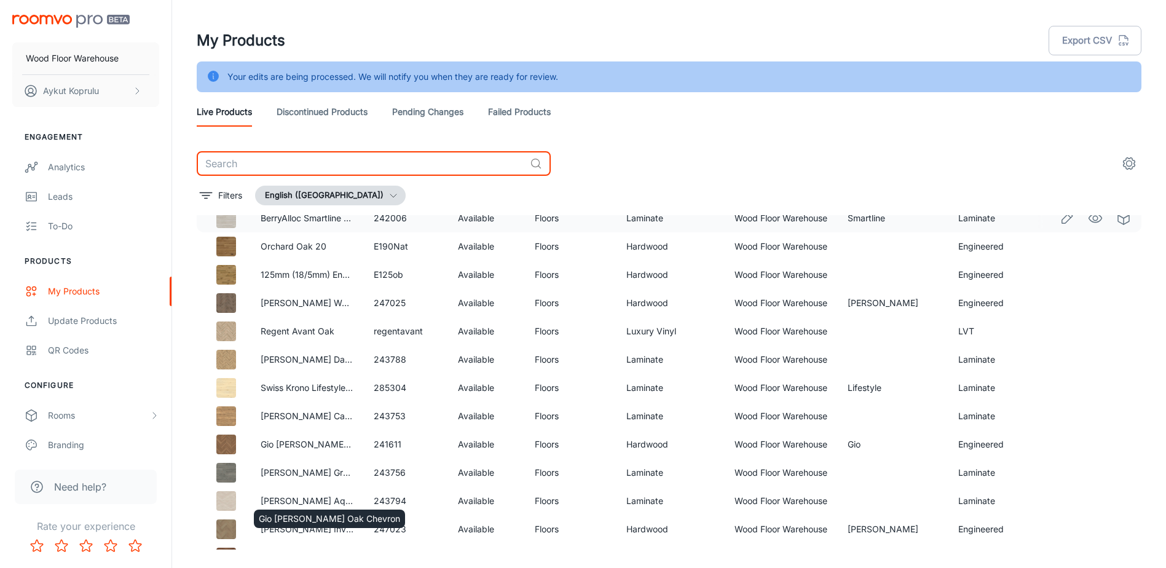
scroll to position [1116, 0]
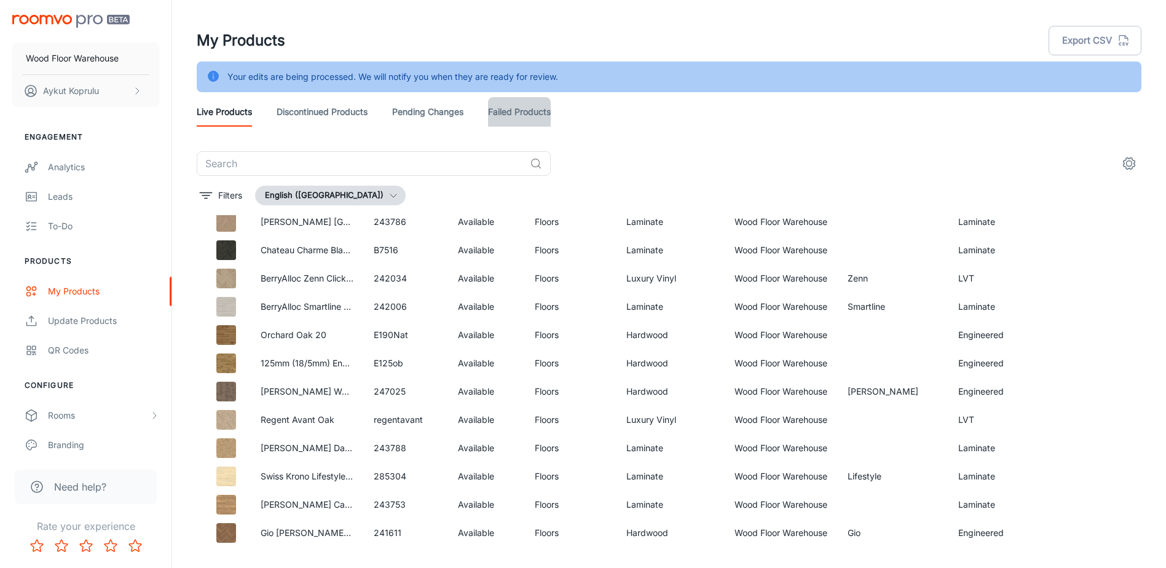
click at [518, 116] on link "Failed Products" at bounding box center [519, 112] width 63 height 30
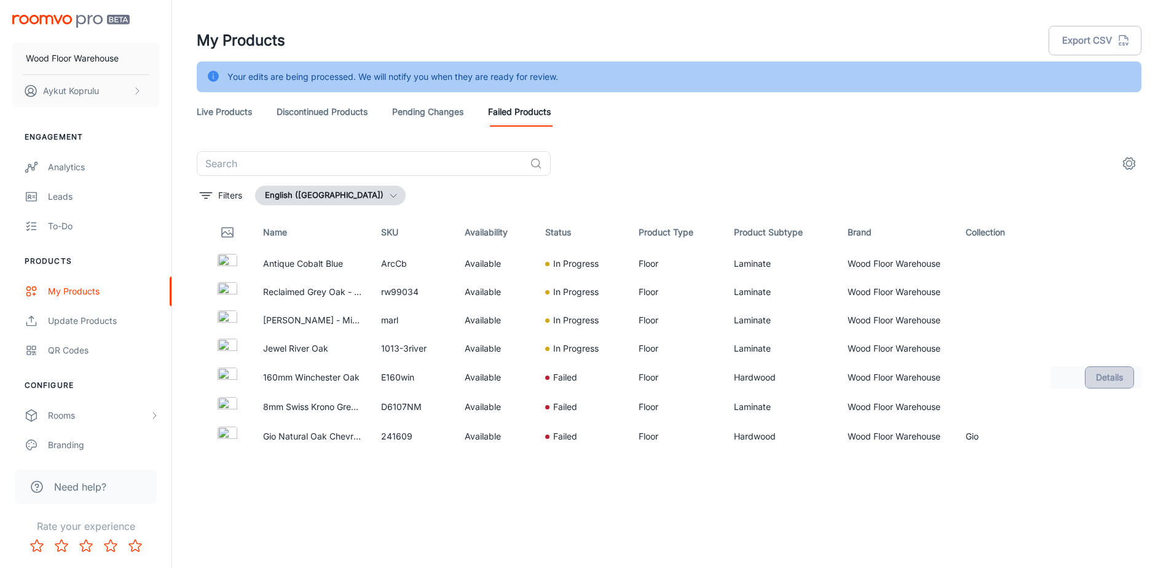
click at [1097, 382] on button "Details" at bounding box center [1109, 377] width 49 height 22
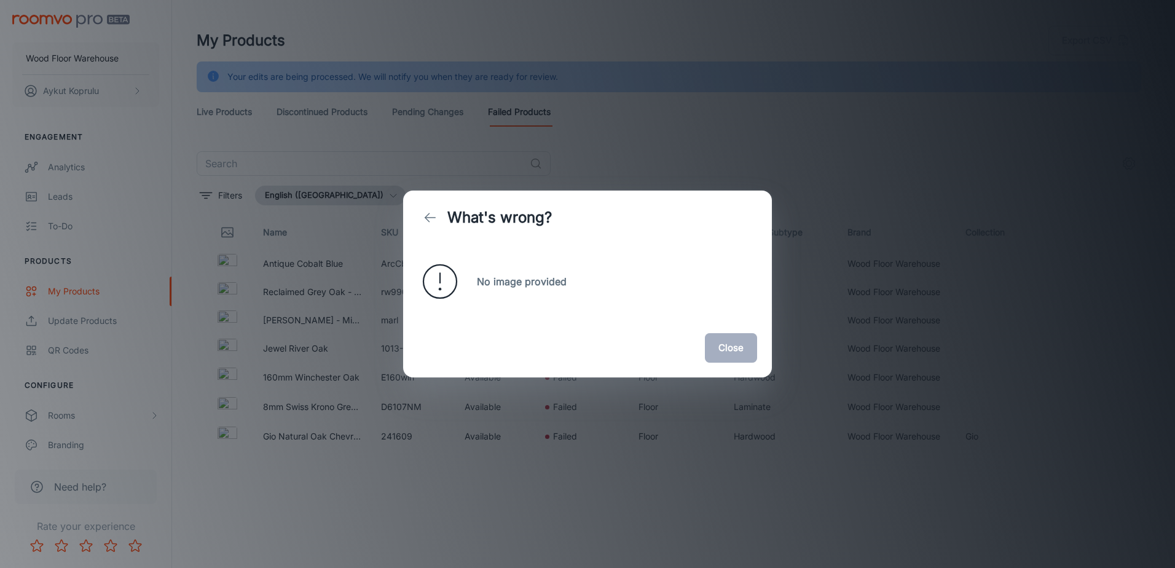
click at [738, 350] on button "Close" at bounding box center [731, 348] width 52 height 30
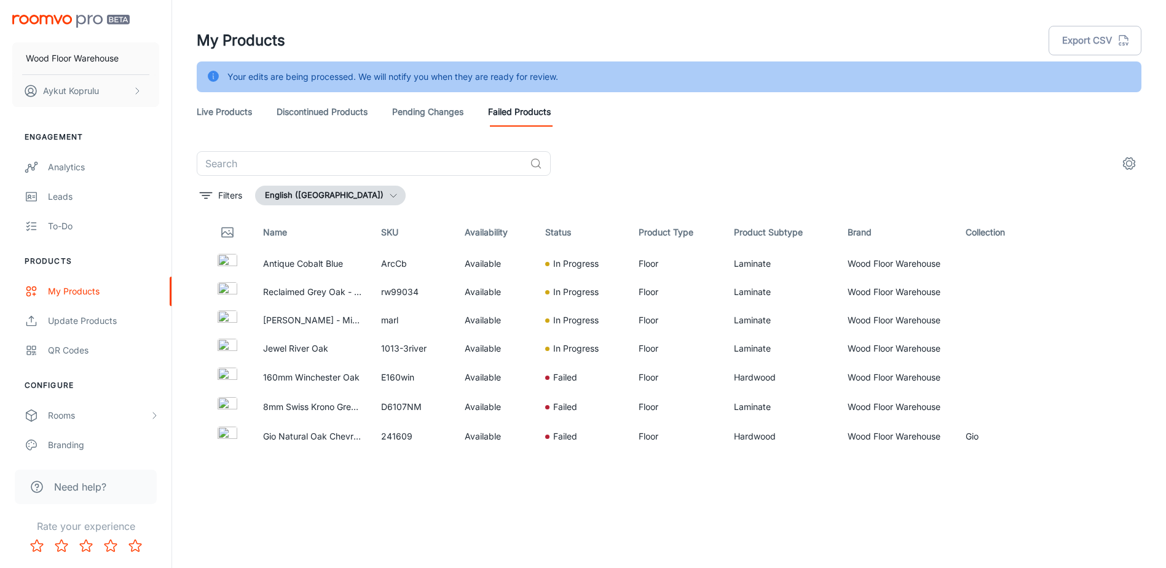
click at [210, 114] on link "Live Products" at bounding box center [224, 112] width 55 height 30
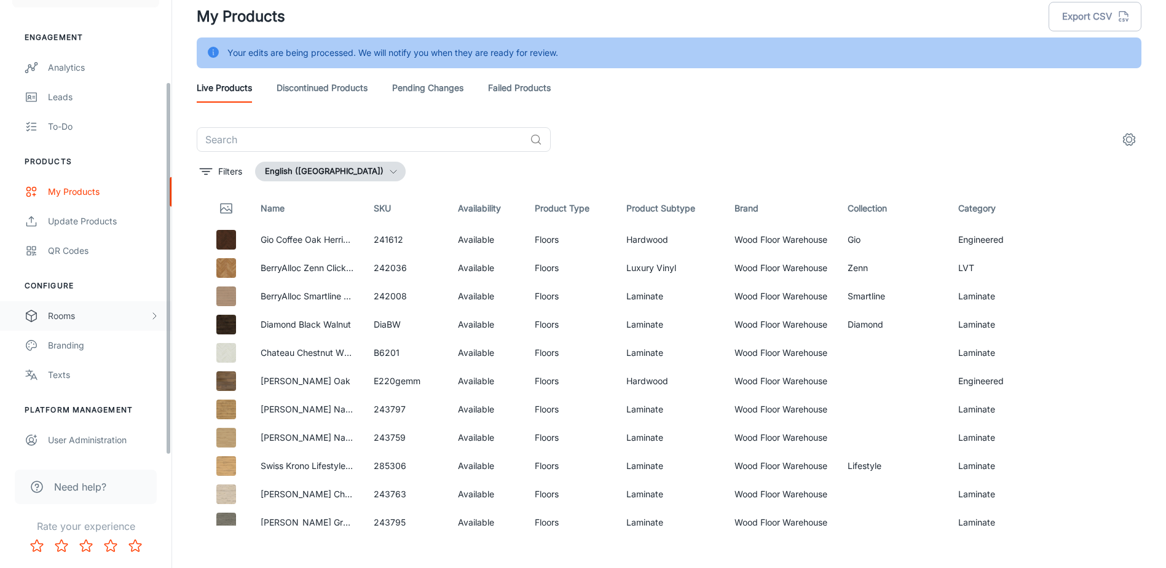
scroll to position [31, 0]
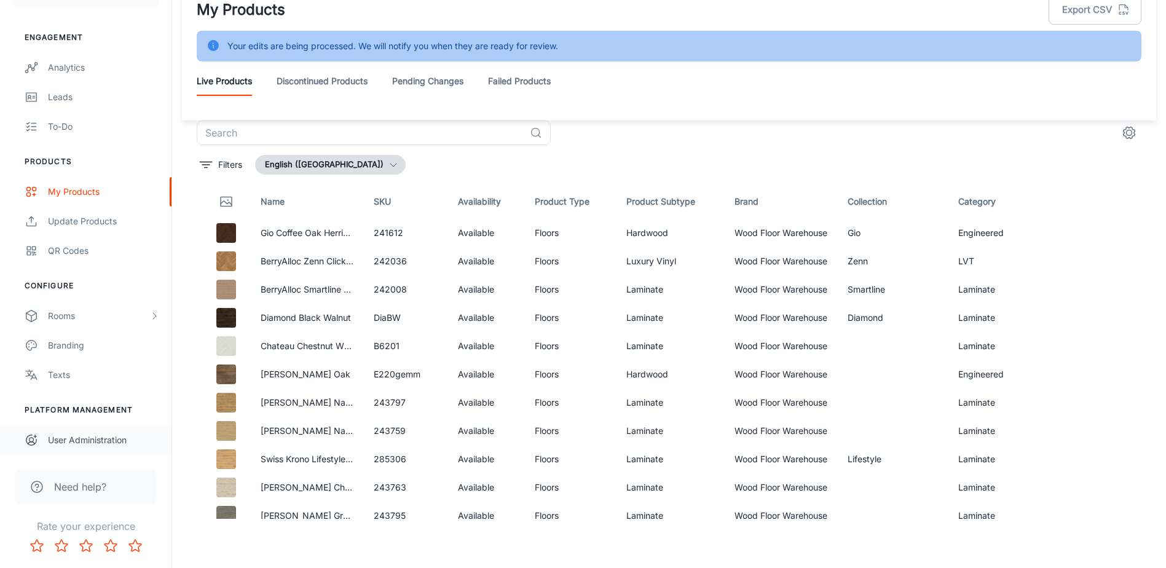
click at [97, 444] on div "User Administration" at bounding box center [103, 440] width 111 height 14
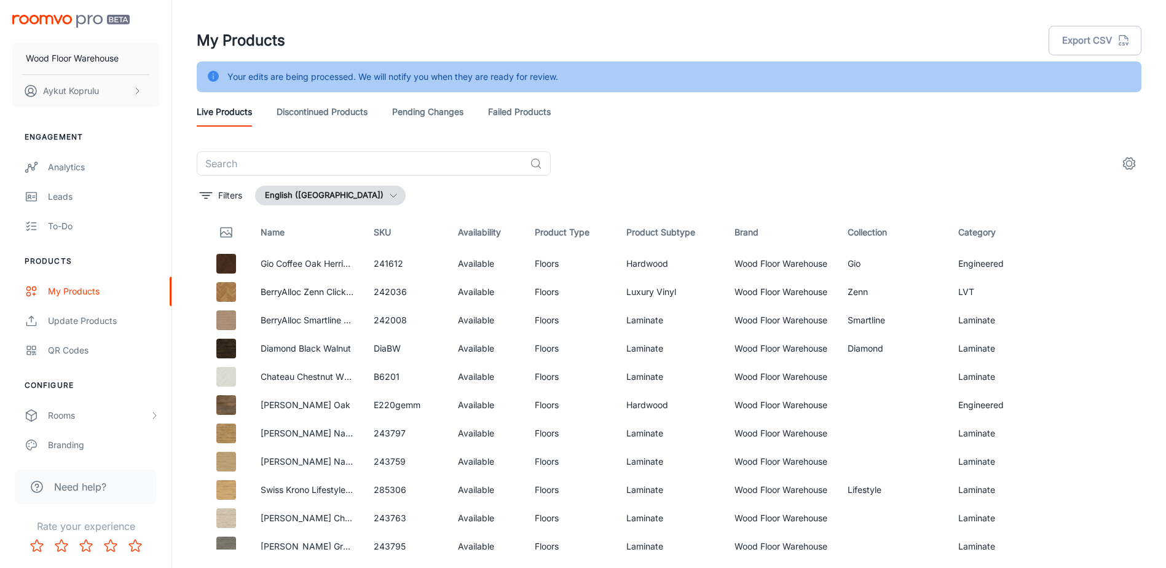
click at [316, 106] on link "Discontinued Products" at bounding box center [322, 112] width 91 height 30
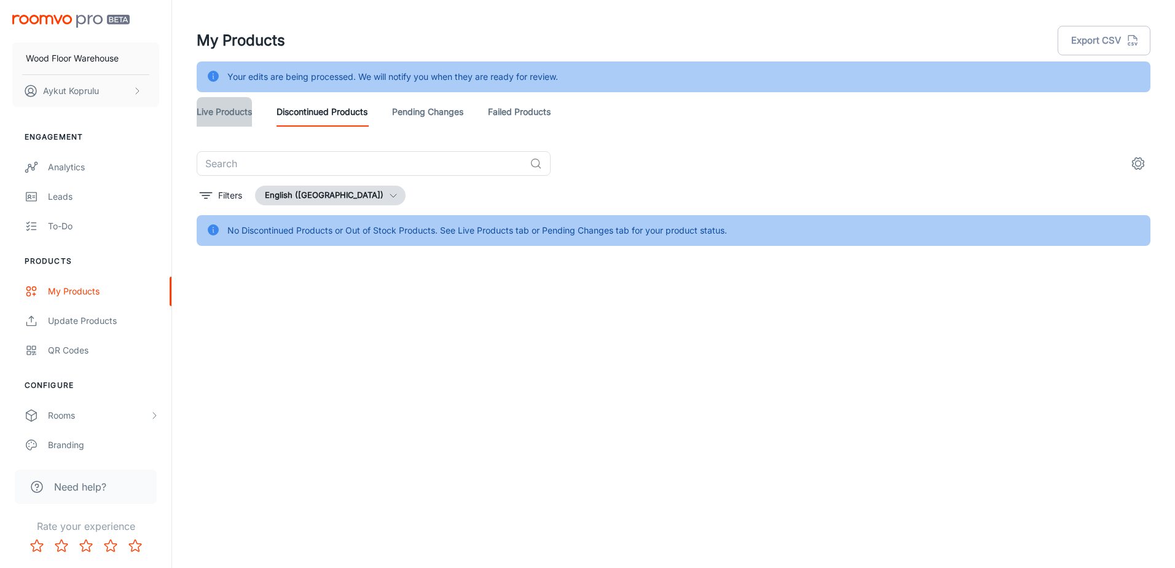
click at [243, 114] on link "Live Products" at bounding box center [224, 112] width 55 height 30
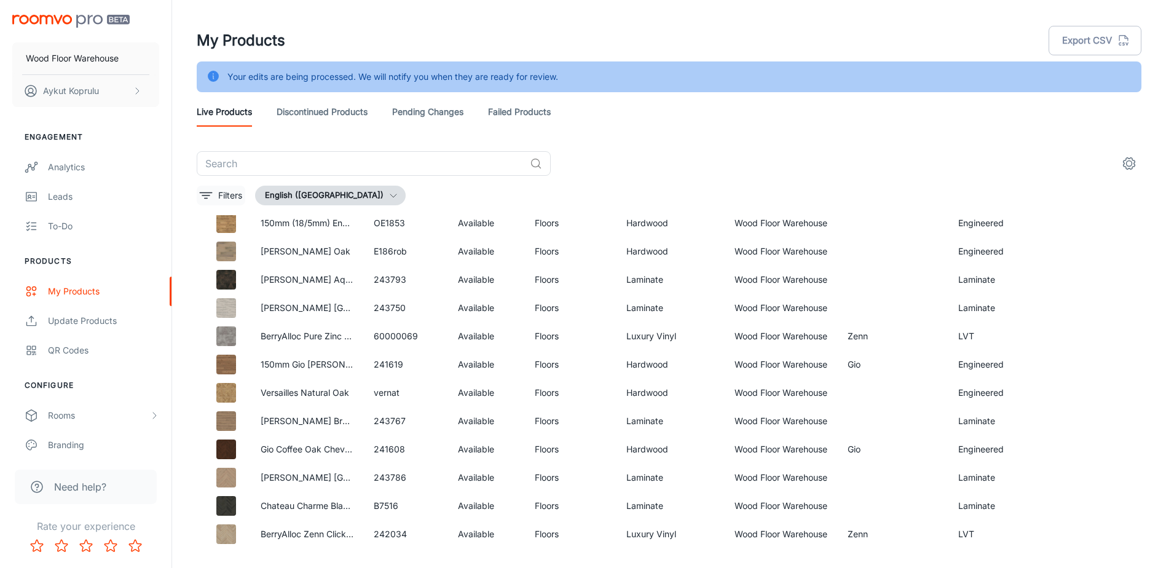
click at [219, 197] on p "Filters" at bounding box center [230, 196] width 24 height 14
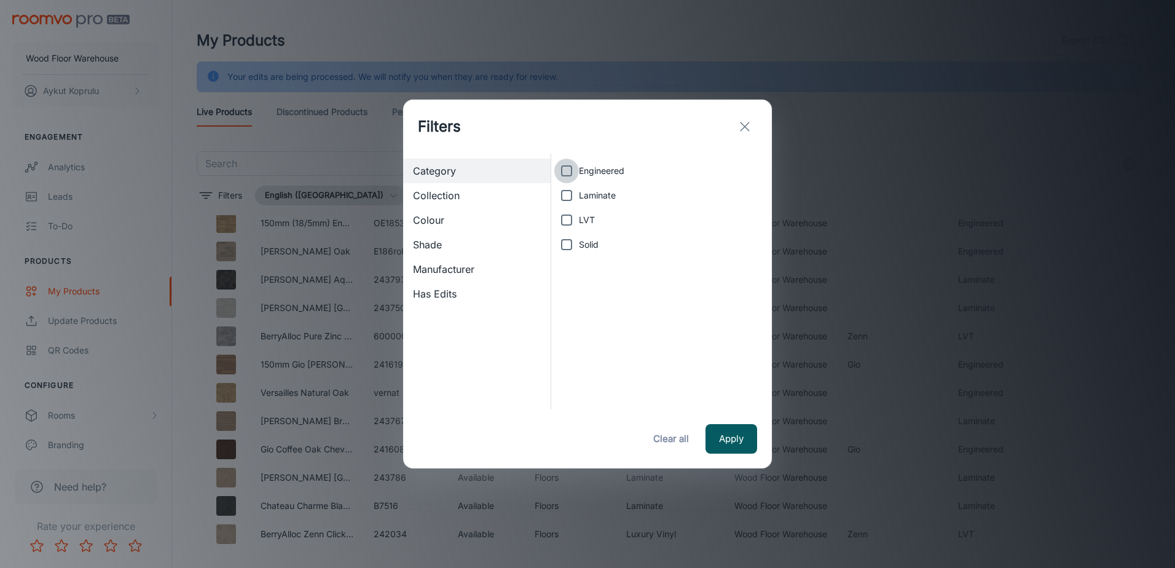
click at [571, 173] on input "Engineered" at bounding box center [566, 171] width 25 height 25
checkbox input "true"
click at [731, 443] on button "Apply" at bounding box center [732, 439] width 52 height 30
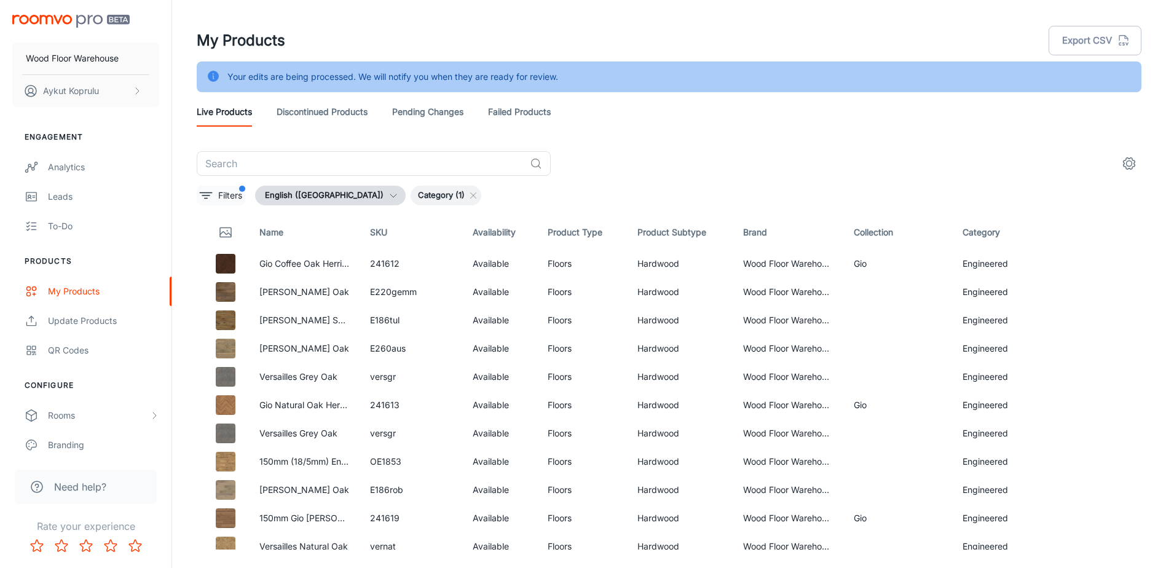
click at [229, 197] on p "Filters" at bounding box center [230, 196] width 24 height 14
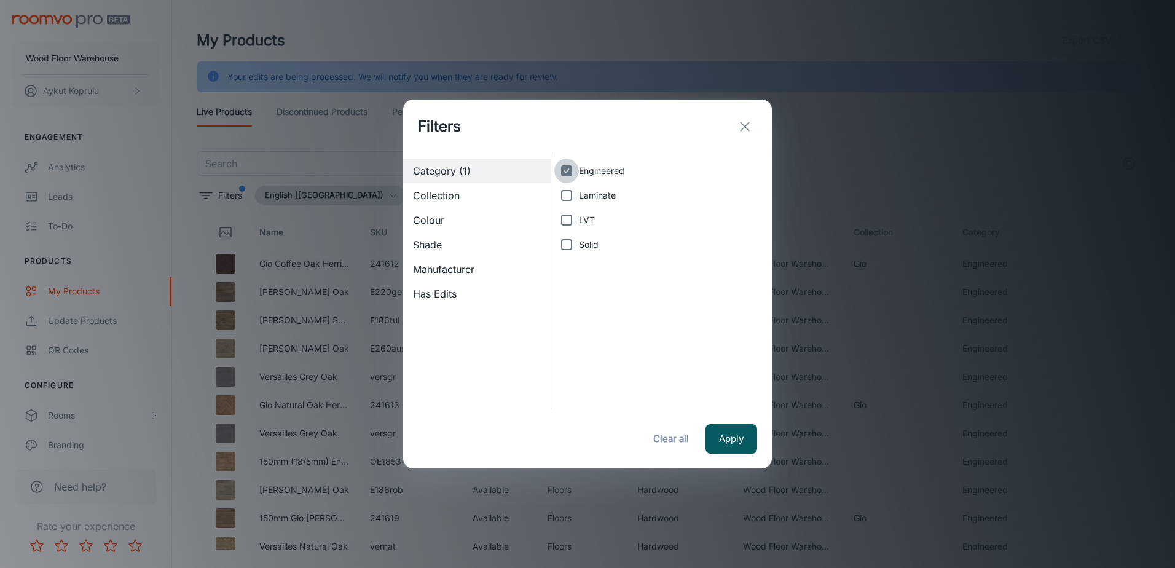
click at [566, 175] on input "Engineered" at bounding box center [566, 171] width 25 height 25
checkbox input "false"
click at [564, 198] on input "Laminate" at bounding box center [566, 195] width 25 height 25
checkbox input "true"
click at [739, 441] on button "Apply" at bounding box center [732, 439] width 52 height 30
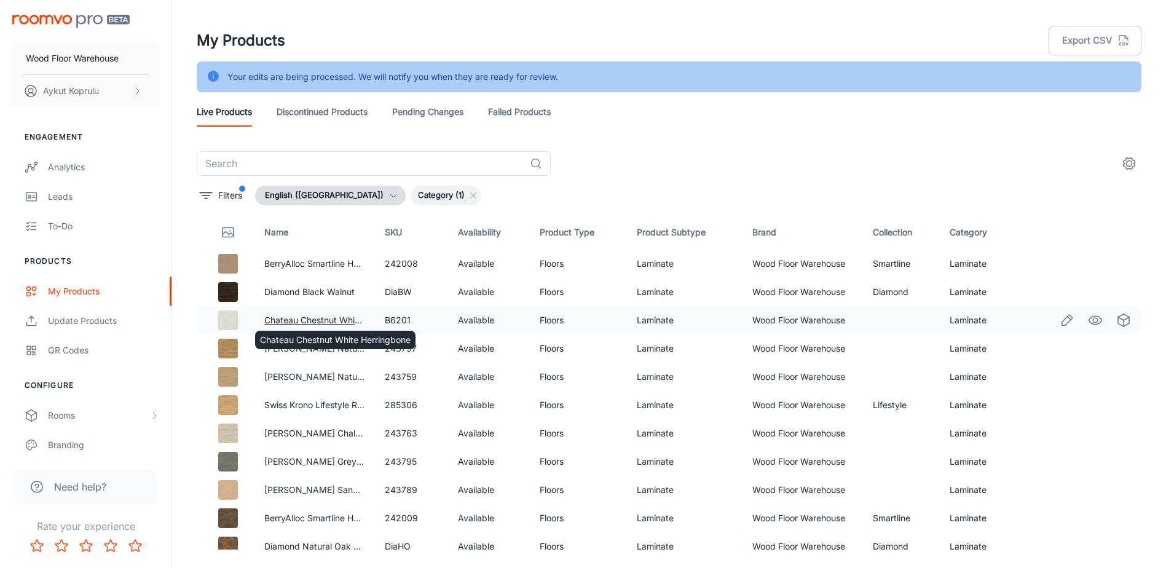
click at [296, 319] on link "Chateau Chestnut White Herringbone" at bounding box center [339, 320] width 151 height 10
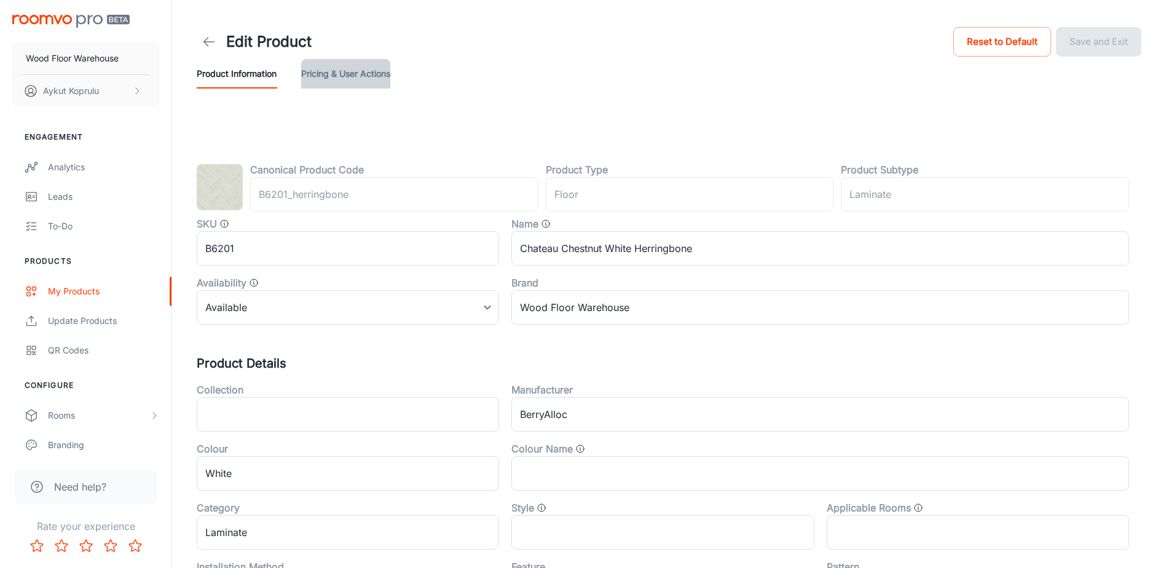
click at [366, 72] on button "Pricing & User Actions" at bounding box center [345, 74] width 89 height 30
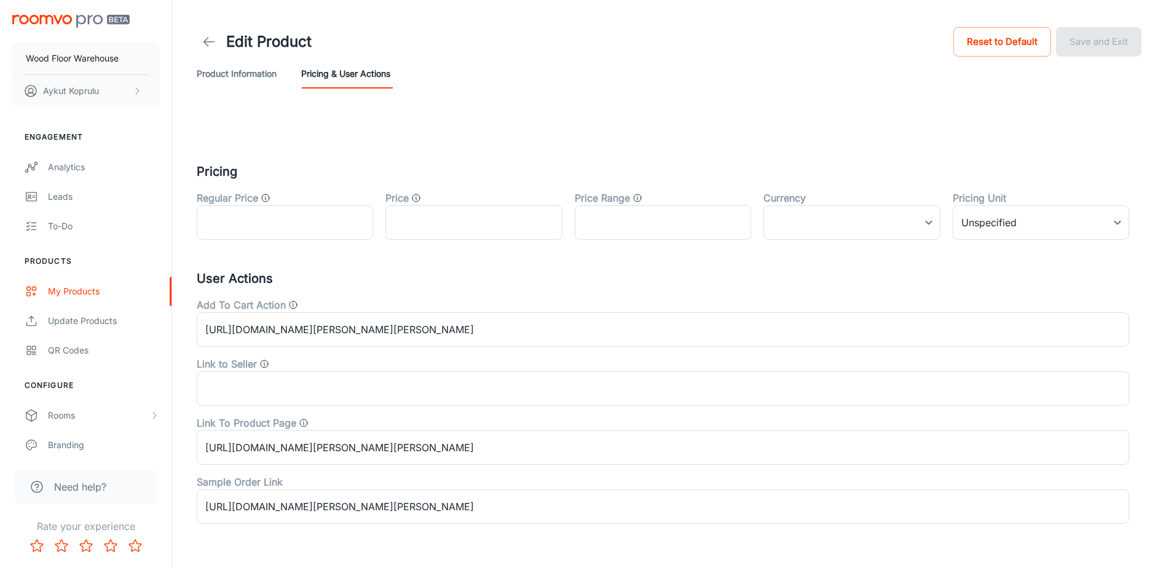
click at [238, 79] on button "Product Information" at bounding box center [237, 74] width 80 height 30
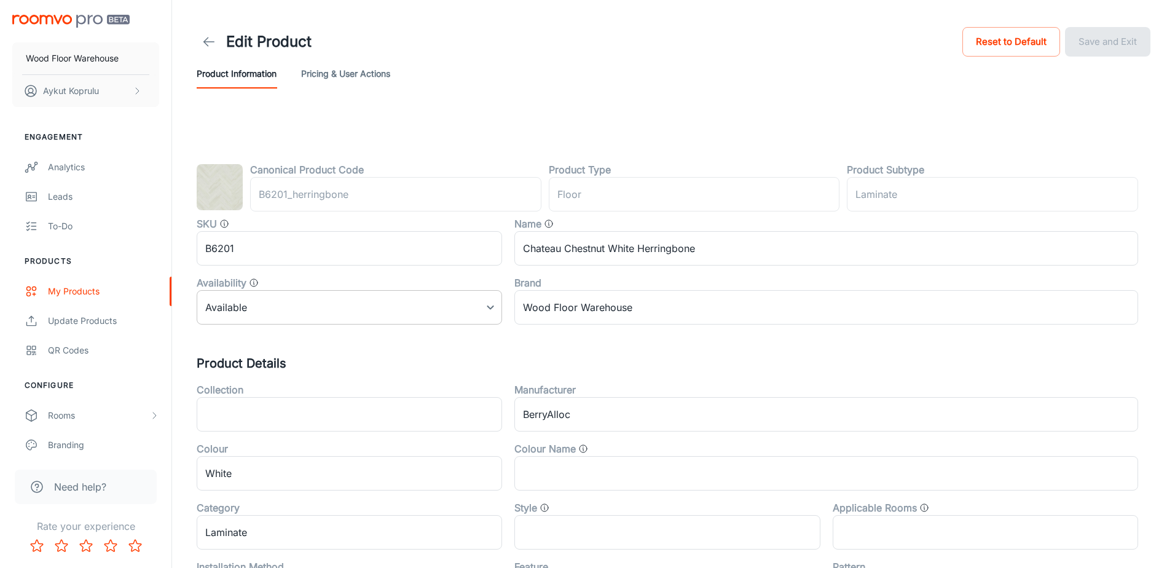
click at [329, 314] on body "Wood Floor Warehouse Aykut Koprulu Engagement Analytics Leads To-do Products My…" at bounding box center [587, 284] width 1175 height 568
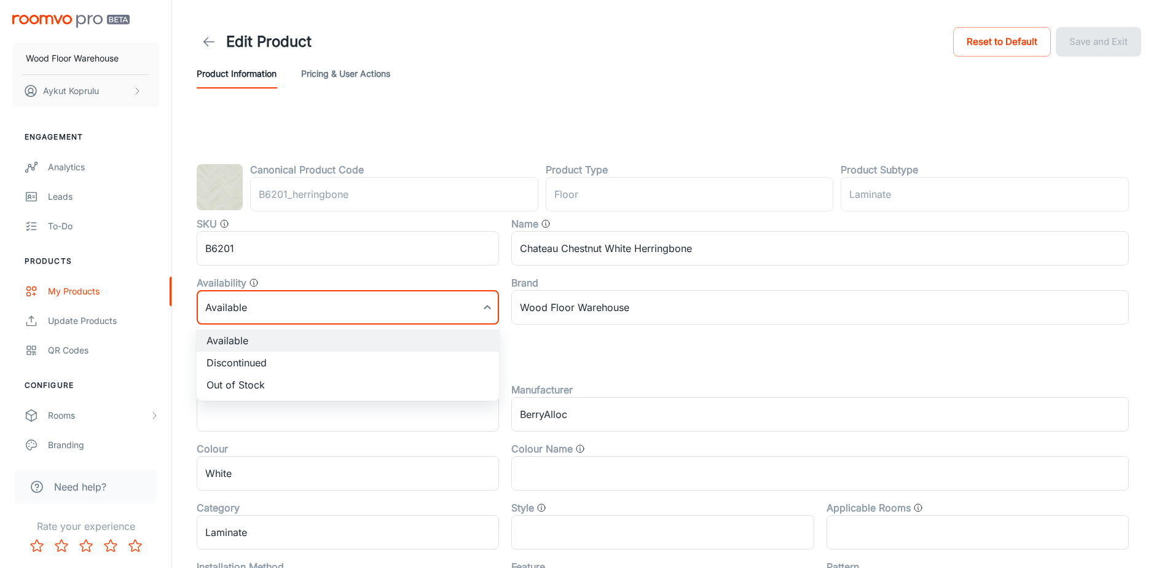
click at [282, 368] on li "Discontinued" at bounding box center [348, 363] width 302 height 22
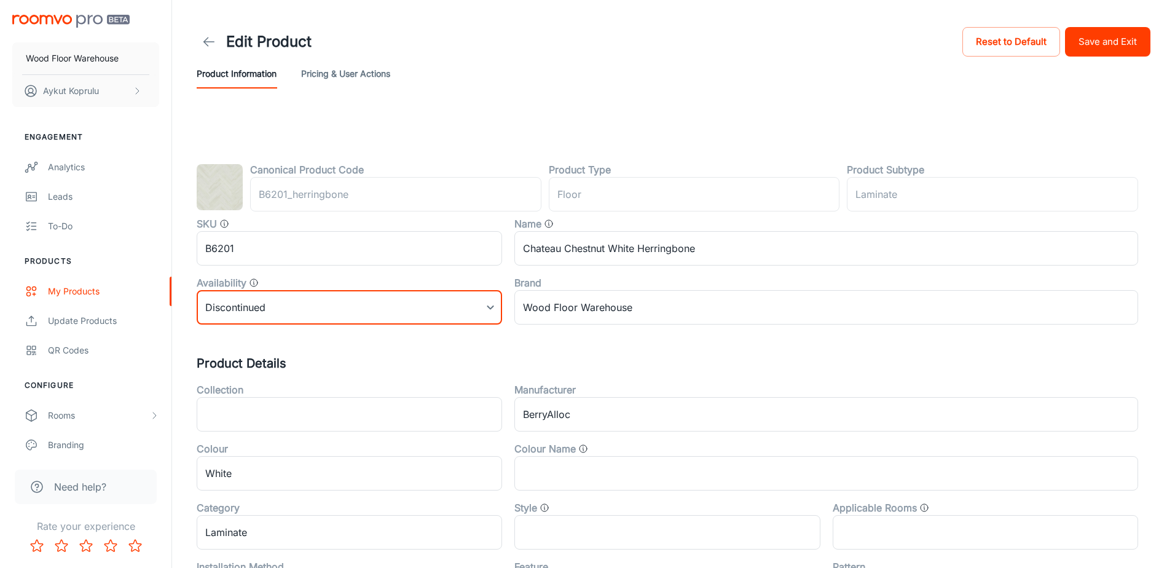
type input "1"
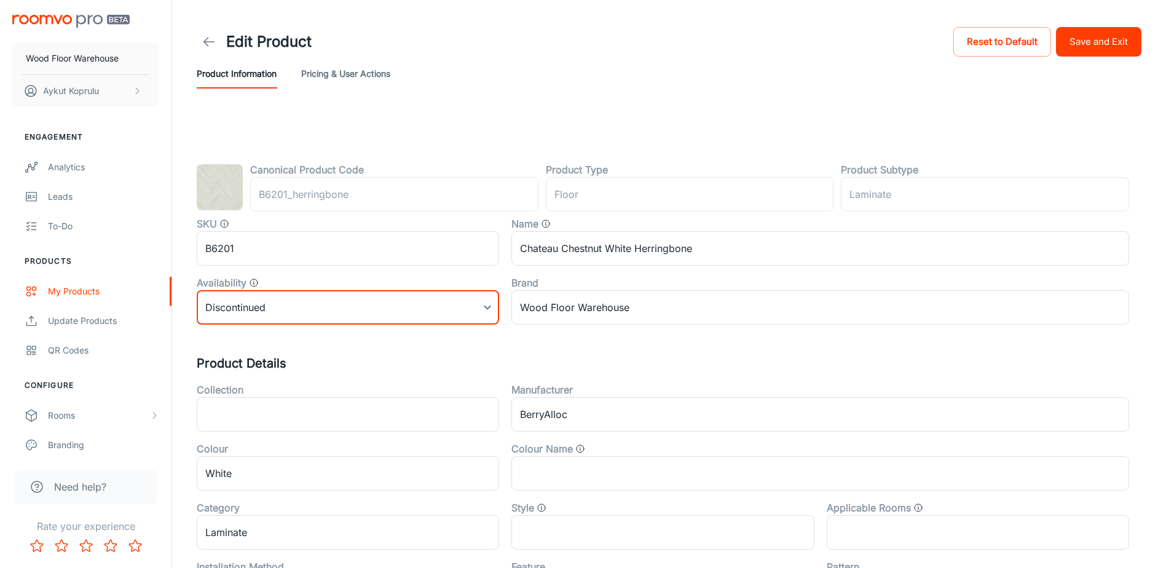
click at [1082, 45] on button "Save and Exit" at bounding box center [1098, 42] width 85 height 30
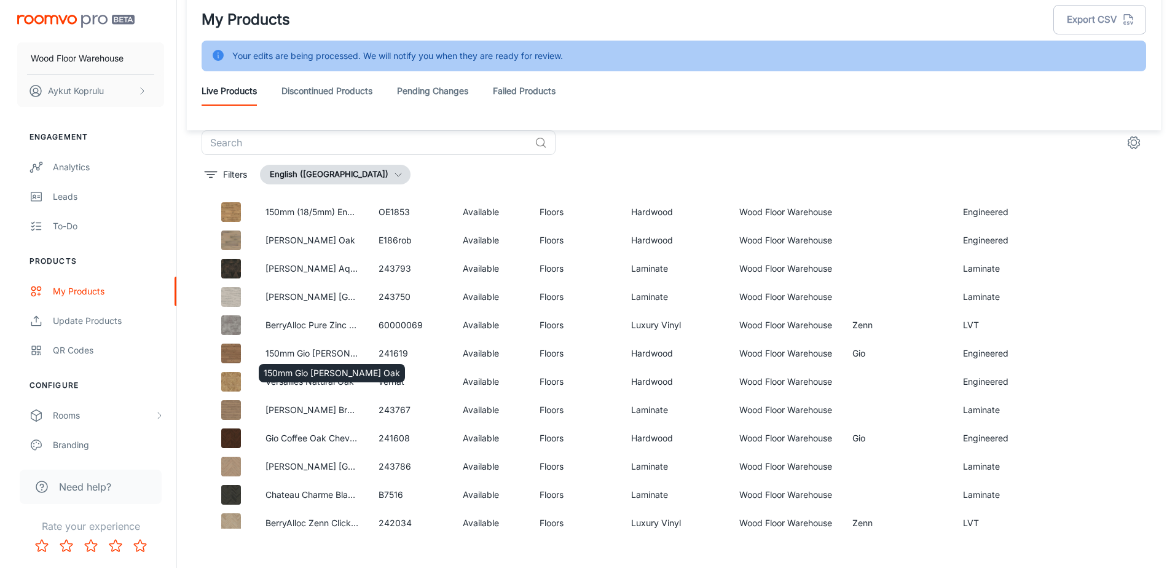
scroll to position [31, 0]
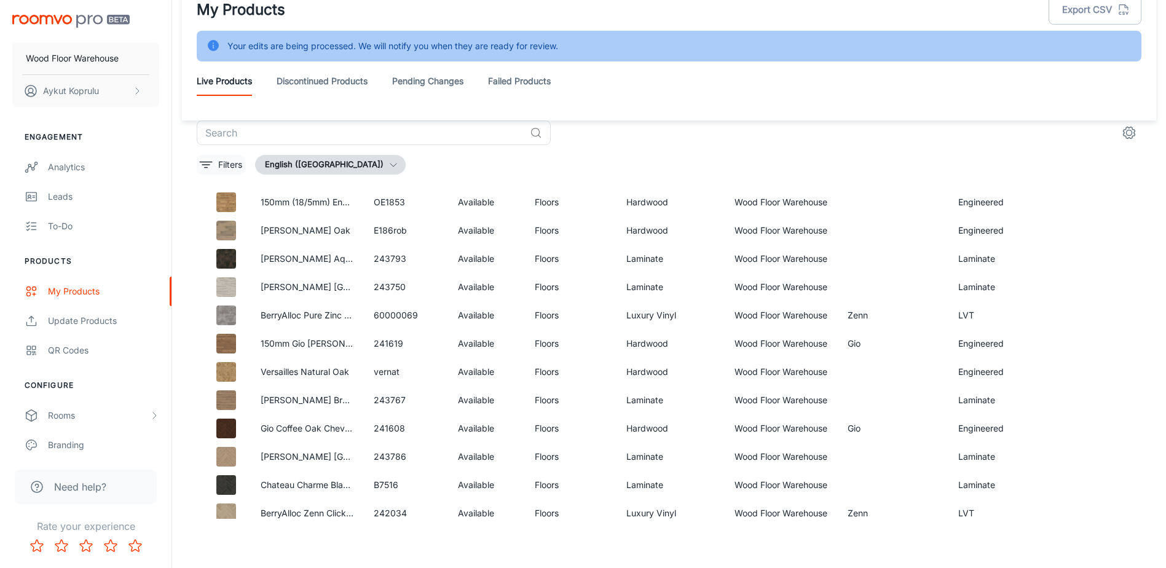
click at [245, 164] on button "Filters" at bounding box center [221, 165] width 49 height 20
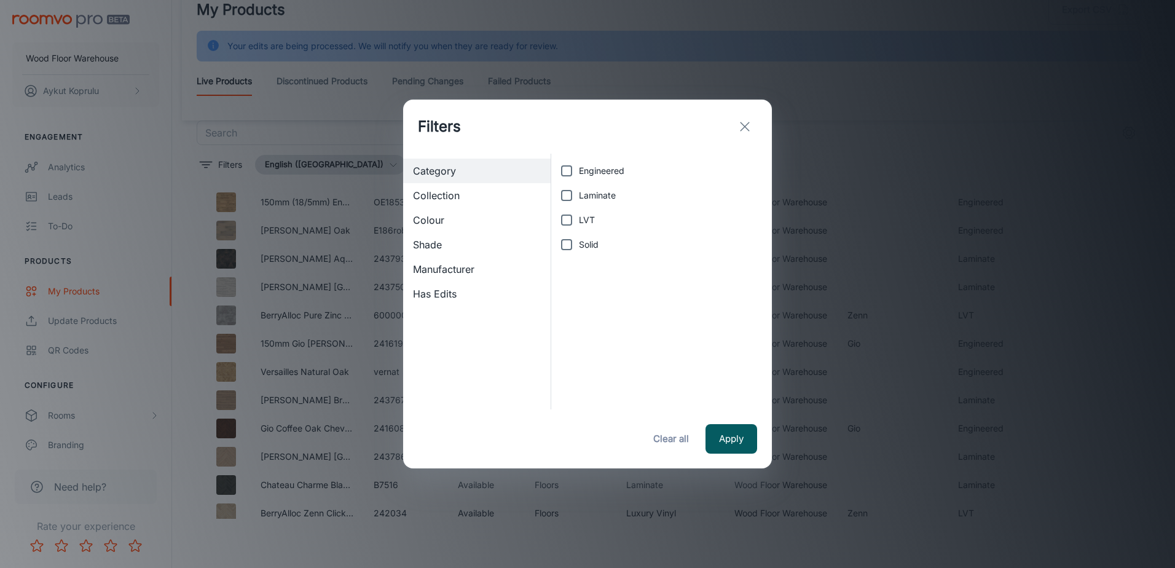
click at [567, 244] on input "Solid" at bounding box center [566, 244] width 25 height 25
checkbox input "true"
click at [741, 447] on button "Apply" at bounding box center [732, 439] width 52 height 30
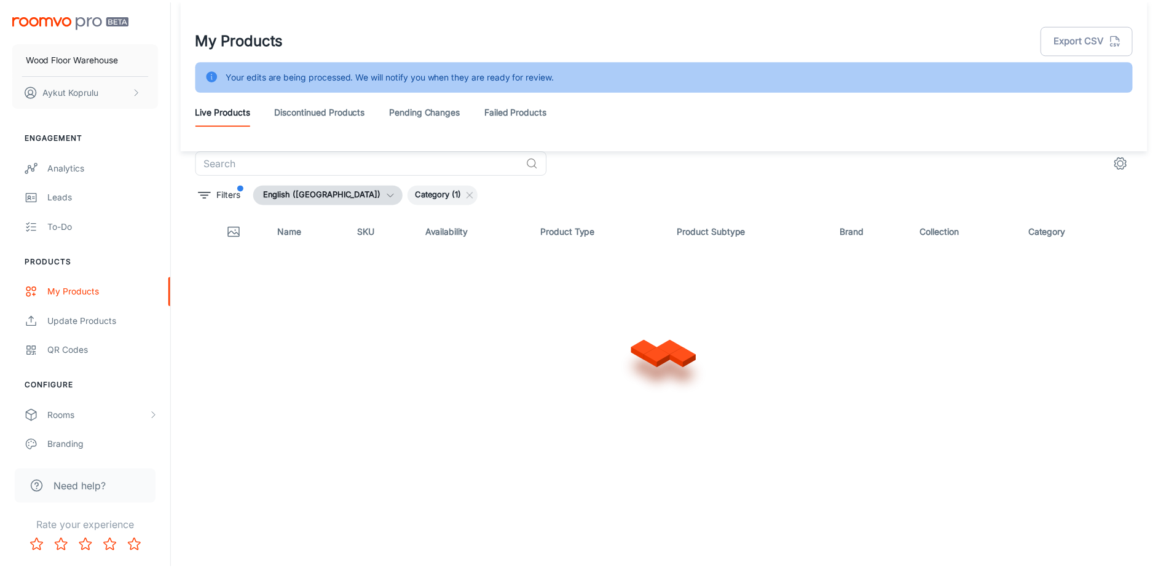
scroll to position [0, 0]
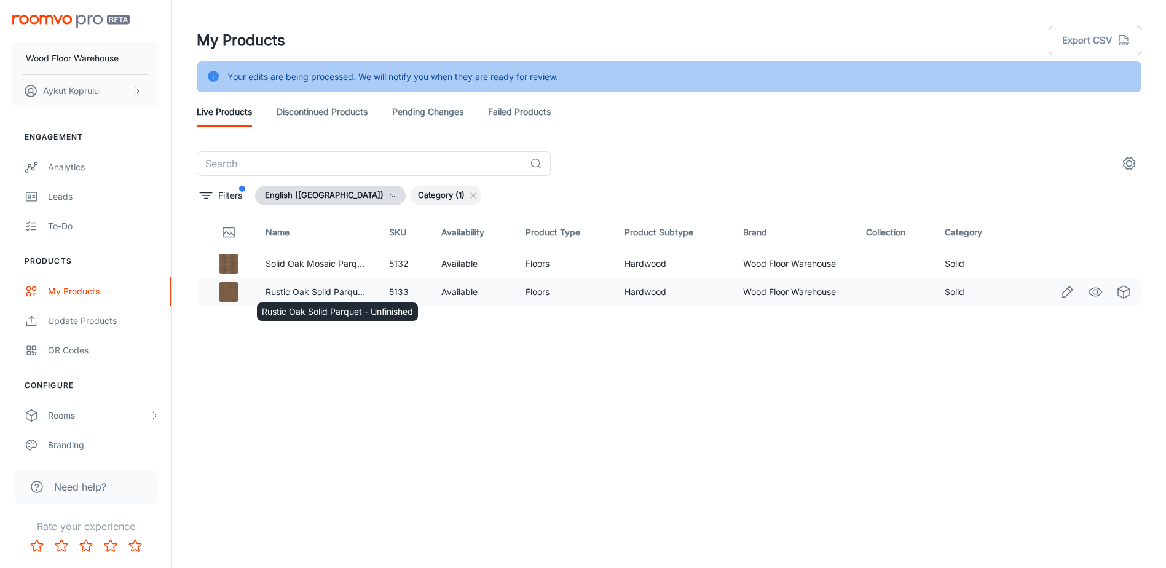
click at [286, 291] on link "Rustic Oak Solid Parquet - Unfinished" at bounding box center [341, 291] width 151 height 10
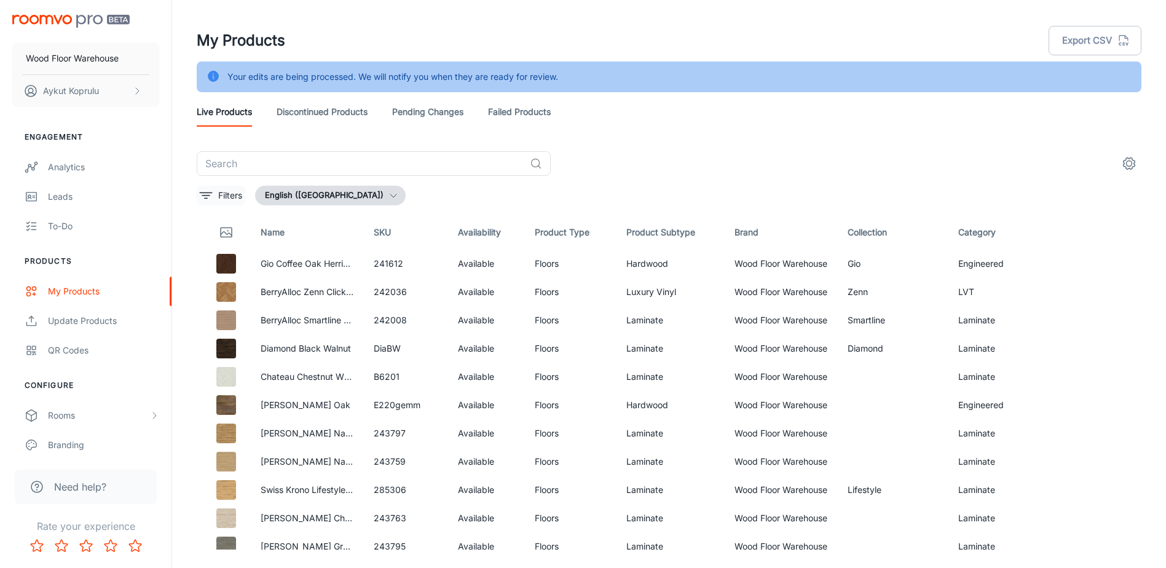
click at [241, 193] on p "Filters" at bounding box center [230, 196] width 24 height 14
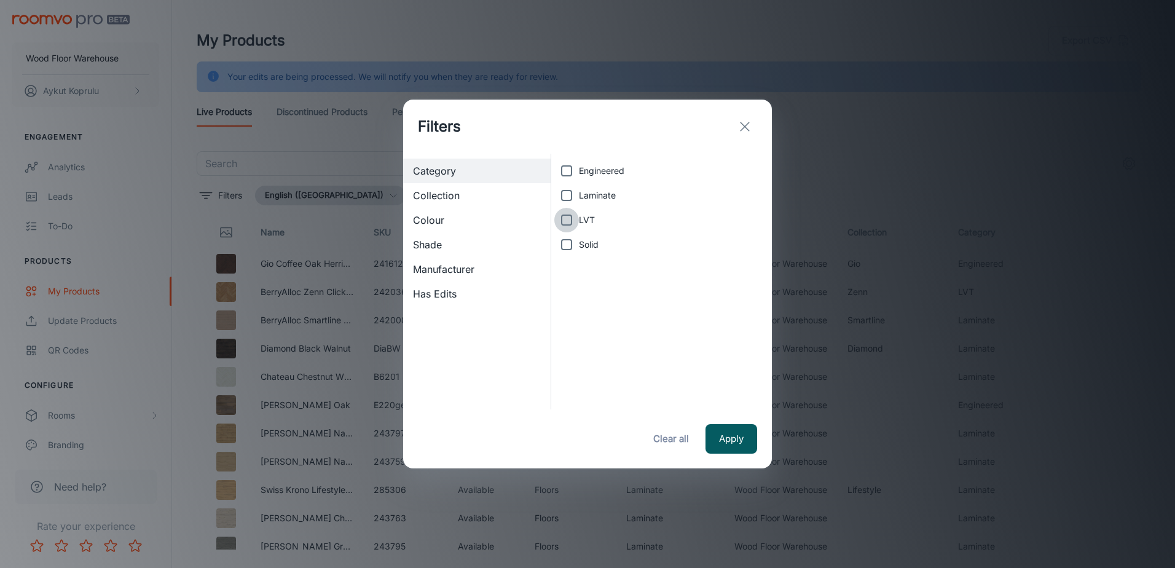
click at [562, 224] on input "LVT" at bounding box center [566, 220] width 25 height 25
checkbox input "true"
click at [735, 433] on button "Apply" at bounding box center [732, 439] width 52 height 30
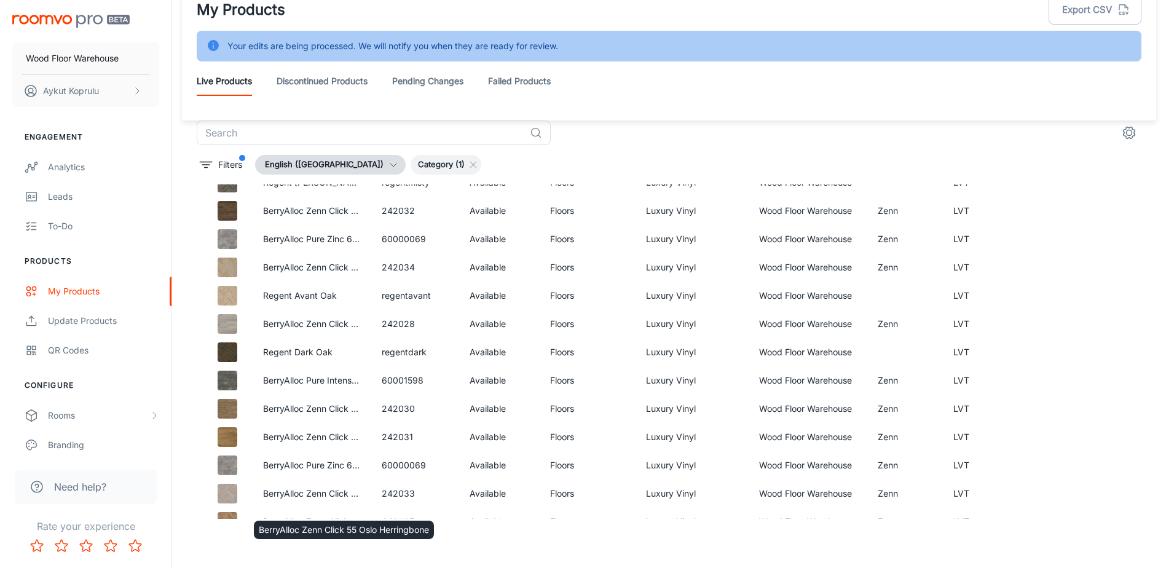
scroll to position [58, 0]
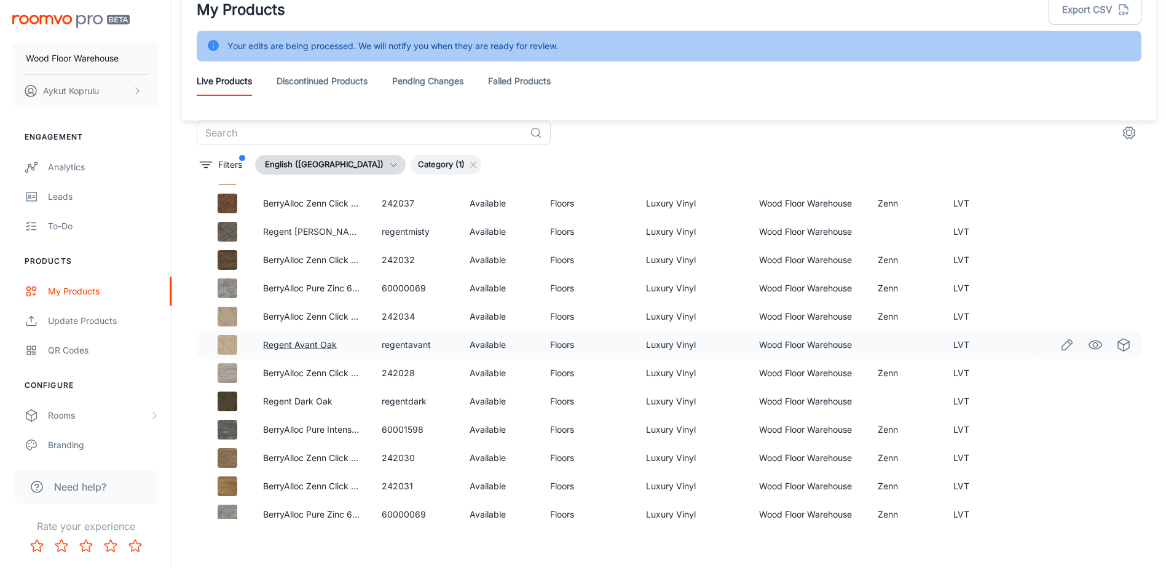
click at [294, 347] on link "Regent Avant Oak" at bounding box center [300, 344] width 74 height 10
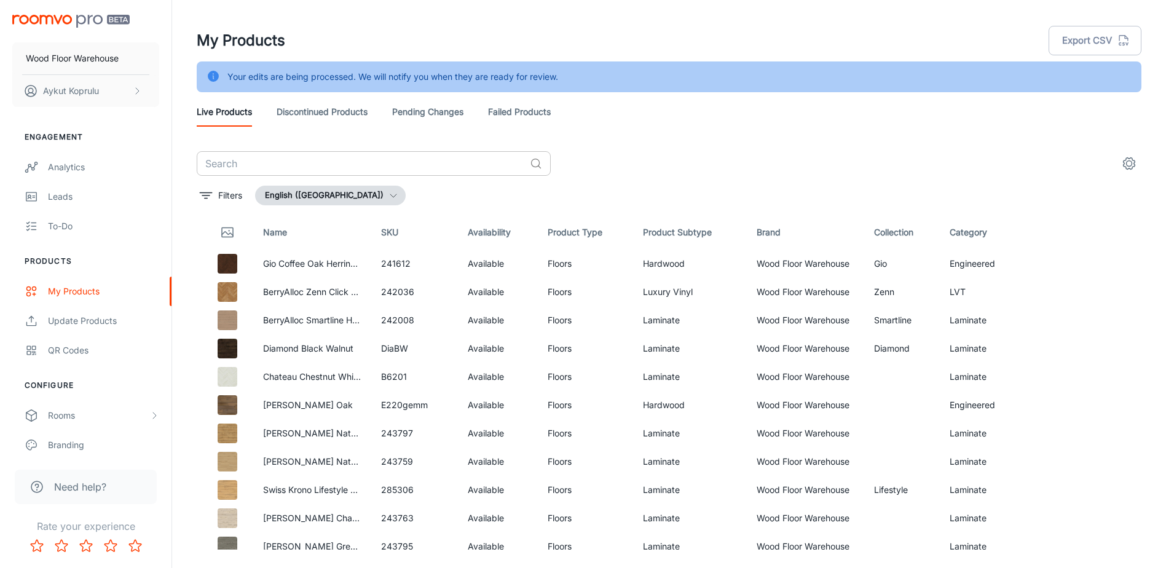
click at [262, 160] on input "text" at bounding box center [361, 163] width 328 height 25
type input "pure"
